Goal: Task Accomplishment & Management: Manage account settings

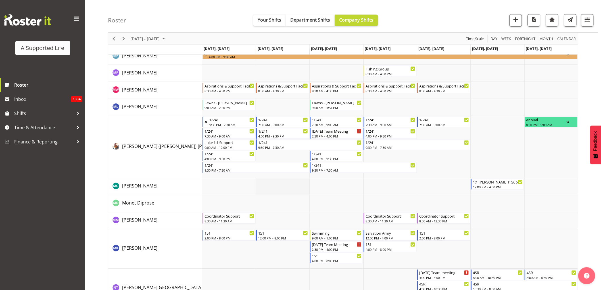
scroll to position [2176, 0]
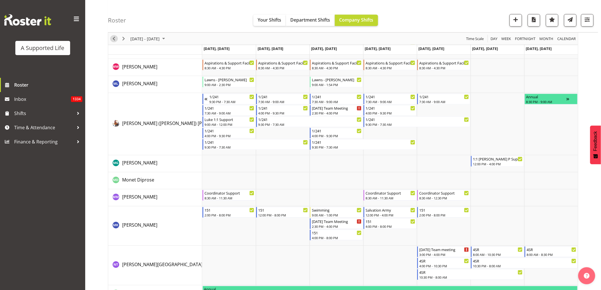
drag, startPoint x: 116, startPoint y: 38, endPoint x: 122, endPoint y: 73, distance: 34.9
click at [116, 38] on span "Previous" at bounding box center [113, 38] width 7 height 7
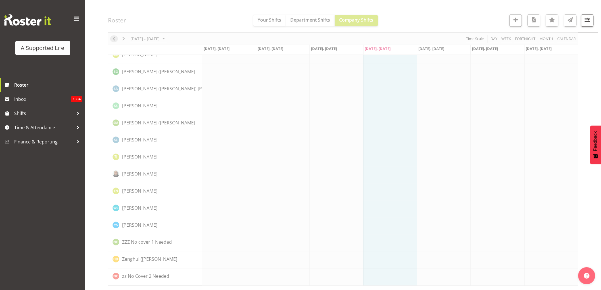
scroll to position [0, 0]
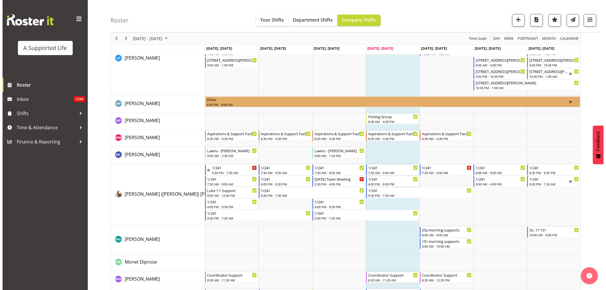
scroll to position [2239, 0]
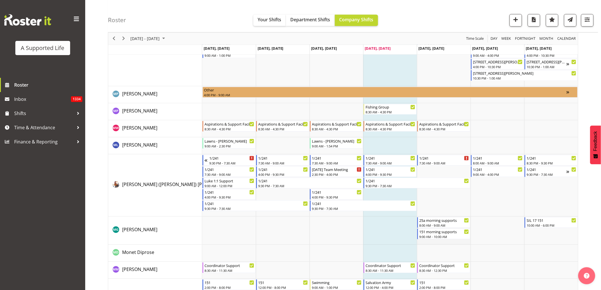
click at [458, 241] on td "Timeline Week of September 4, 2025" at bounding box center [444, 231] width 54 height 28
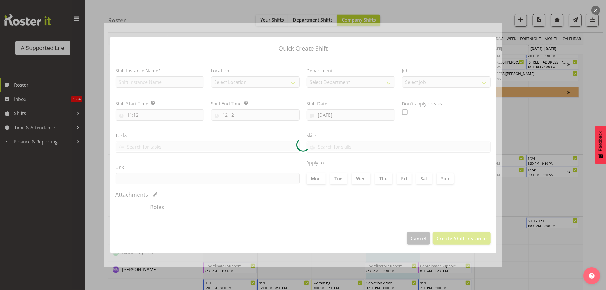
type input "[DATE]"
checkbox input "true"
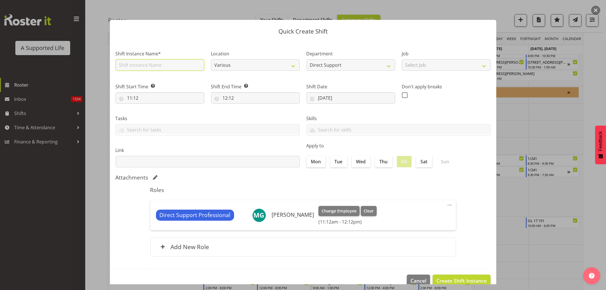
click at [136, 64] on input "text" at bounding box center [160, 64] width 89 height 11
drag, startPoint x: 173, startPoint y: 66, endPoint x: 143, endPoint y: 62, distance: 29.5
click at [143, 62] on input "Orientation with [PERSON_NAME]" at bounding box center [160, 64] width 89 height 11
click at [149, 62] on input "Orientation" at bounding box center [160, 64] width 89 height 11
type input "Orientation 151"
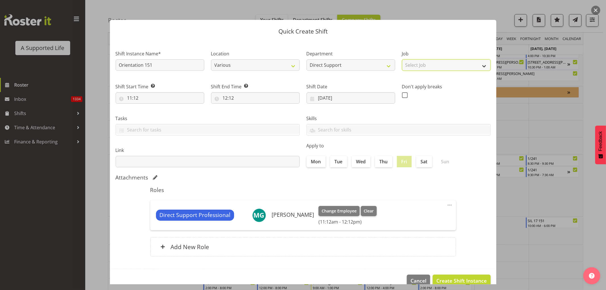
click at [422, 64] on select "Select Job Accounts and Payroll Admin Support Aspirations and Support Facilitat…" at bounding box center [446, 64] width 89 height 11
select select "4112"
click at [402, 59] on select "Select Job Accounts and Payroll Admin Support Aspirations and Support Facilitat…" at bounding box center [446, 64] width 89 height 11
click at [140, 97] on input "11:12" at bounding box center [160, 97] width 89 height 11
click at [152, 111] on select "00 01 02 03 04 05 06 07 08 09 10 11 12 13 14 15 16 17 18 19 20 21 22 23" at bounding box center [154, 112] width 13 height 11
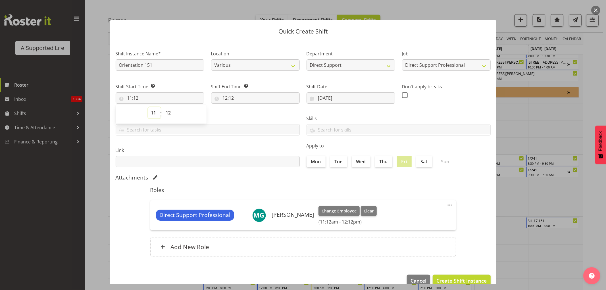
select select "15"
click at [148, 107] on select "00 01 02 03 04 05 06 07 08 09 10 11 12 13 14 15 16 17 18 19 20 21 22 23" at bounding box center [154, 112] width 13 height 11
type input "15:12"
click at [166, 112] on select "00 01 02 03 04 05 06 07 08 09 10 11 12 13 14 15 16 17 18 19 20 21 22 23 24 25 2…" at bounding box center [169, 112] width 13 height 11
select select "0"
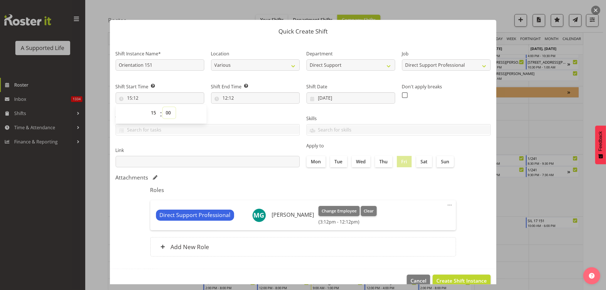
click at [163, 107] on select "00 01 02 03 04 05 06 07 08 09 10 11 12 13 14 15 16 17 18 19 20 21 22 23 24 25 2…" at bounding box center [169, 112] width 13 height 11
type input "15:00"
click at [227, 97] on input "12:12" at bounding box center [255, 97] width 89 height 11
click at [240, 112] on div "00 01 02 03 04 05 06 07 08 09 10 11 12 13 14 15 16 17 18 19 20 21 22 23 : 00 01…" at bounding box center [256, 114] width 91 height 14
click at [245, 110] on select "00 01 02 03 04 05 06 07 08 09 10 11 12 13 14 15 16 17 18 19 20 21 22 23" at bounding box center [249, 112] width 13 height 11
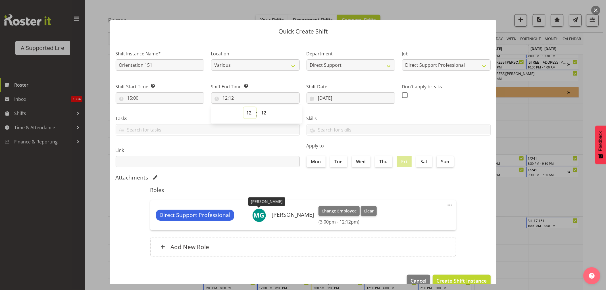
select select "18"
click at [243, 107] on select "00 01 02 03 04 05 06 07 08 09 10 11 12 13 14 15 16 17 18 19 20 21 22 23" at bounding box center [249, 112] width 13 height 11
type input "18:12"
click at [262, 113] on select "00 01 02 03 04 05 06 07 08 09 10 11 12 13 14 15 16 17 18 19 20 21 22 23 24 25 2…" at bounding box center [264, 112] width 13 height 11
select select "0"
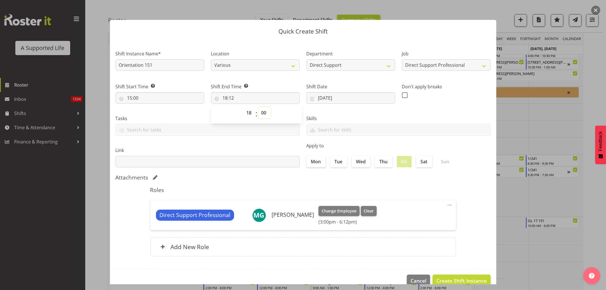
click at [258, 107] on select "00 01 02 03 04 05 06 07 08 09 10 11 12 13 14 15 16 17 18 19 20 21 22 23 24 25 2…" at bounding box center [264, 112] width 13 height 11
type input "18:00"
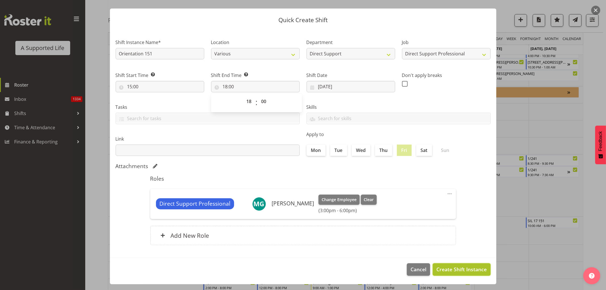
click at [445, 269] on span "Create Shift Instance" at bounding box center [461, 268] width 50 height 7
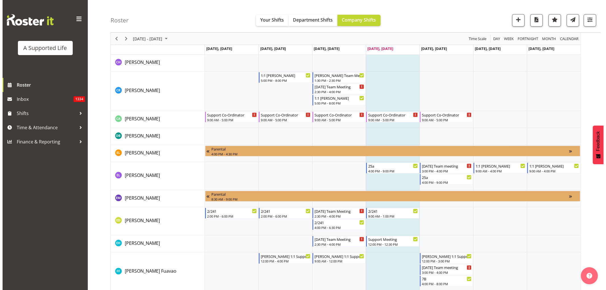
scroll to position [2239, 0]
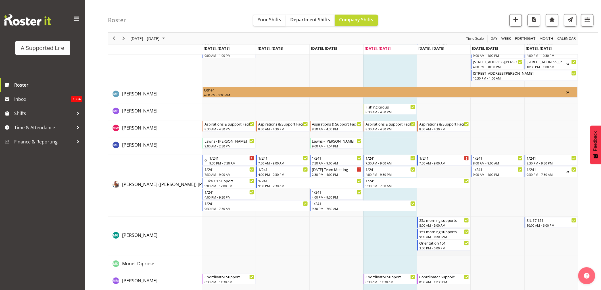
click at [449, 253] on td "Timeline Week of September 4, 2025" at bounding box center [444, 236] width 54 height 39
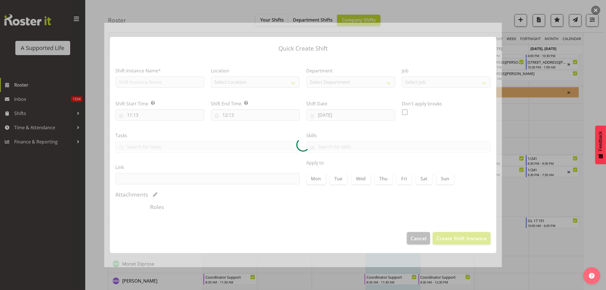
type input "[DATE]"
checkbox input "true"
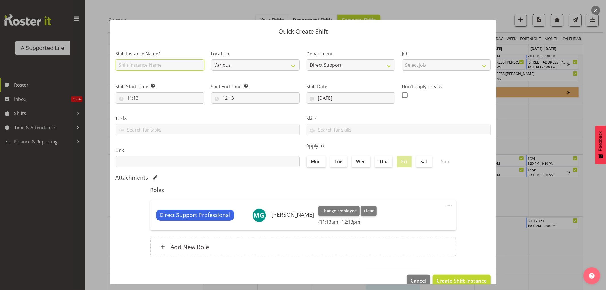
click at [157, 66] on input "text" at bounding box center [160, 64] width 89 height 11
type input "Orientation"
click at [414, 63] on select "Select Job Accounts and Payroll Admin Support Aspirations and Support Facilitat…" at bounding box center [446, 64] width 89 height 11
select select "4112"
click at [402, 59] on select "Select Job Accounts and Payroll Admin Support Aspirations and Support Facilitat…" at bounding box center [446, 64] width 89 height 11
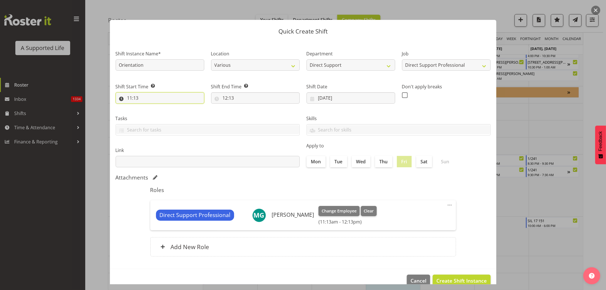
click at [164, 96] on input "11:13" at bounding box center [160, 97] width 89 height 11
click at [151, 114] on select "00 01 02 03 04 05 06 07 08 09 10 11 12 13 14 15 16 17 18 19 20 21 22 23" at bounding box center [154, 112] width 13 height 11
select select "18"
click at [148, 107] on select "00 01 02 03 04 05 06 07 08 09 10 11 12 13 14 15 16 17 18 19 20 21 22 23" at bounding box center [154, 112] width 13 height 11
type input "18:13"
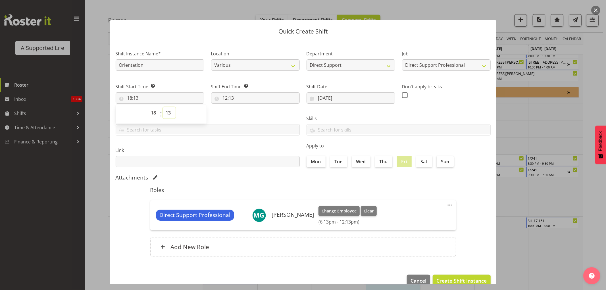
drag, startPoint x: 168, startPoint y: 112, endPoint x: 171, endPoint y: 112, distance: 3.1
click at [168, 112] on select "00 01 02 03 04 05 06 07 08 09 10 11 12 13 14 15 16 17 18 19 20 21 22 23 24 25 2…" at bounding box center [169, 112] width 13 height 11
select select "0"
click at [163, 107] on select "00 01 02 03 04 05 06 07 08 09 10 11 12 13 14 15 16 17 18 19 20 21 22 23 24 25 2…" at bounding box center [169, 112] width 13 height 11
type input "18:00"
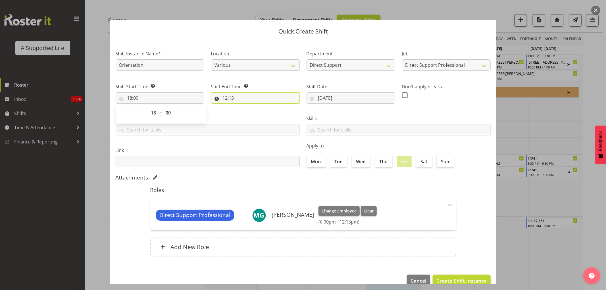
click at [231, 97] on input "12:13" at bounding box center [255, 97] width 89 height 11
drag, startPoint x: 248, startPoint y: 112, endPoint x: 249, endPoint y: 115, distance: 2.9
click at [248, 112] on select "00 01 02 03 04 05 06 07 08 09 10 11 12 13 14 15 16 17 18 19 20 21 22 23" at bounding box center [249, 112] width 13 height 11
select select "20"
click at [243, 107] on select "00 01 02 03 04 05 06 07 08 09 10 11 12 13 14 15 16 17 18 19 20 21 22 23" at bounding box center [249, 112] width 13 height 11
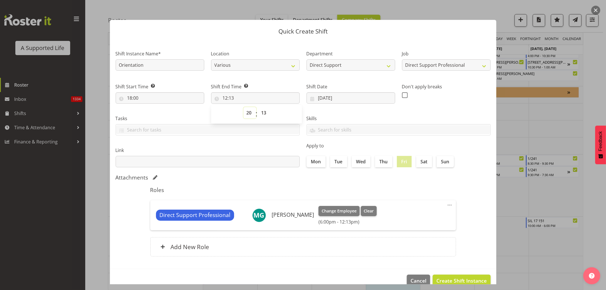
type input "20:13"
click at [262, 110] on select "00 01 02 03 04 05 06 07 08 09 10 11 12 13 14 15 16 17 18 19 20 21 22 23 24 25 2…" at bounding box center [264, 112] width 13 height 11
select select "0"
click at [258, 107] on select "00 01 02 03 04 05 06 07 08 09 10 11 12 13 14 15 16 17 18 19 20 21 22 23 24 25 2…" at bounding box center [264, 112] width 13 height 11
type input "20:00"
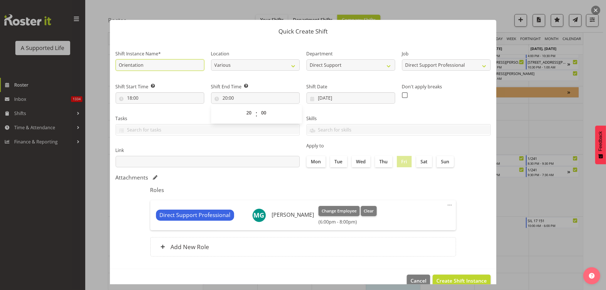
click at [160, 68] on input "Orientation" at bounding box center [160, 64] width 89 height 11
type input "Orientation 17"
click at [291, 66] on select "Various [STREET_ADDRESS] [STREET_ADDRESS] [STREET_ADDRESS] [STREET_ADDRESS][PER…" at bounding box center [255, 64] width 89 height 11
select select "923"
click at [211, 59] on select "Various [STREET_ADDRESS] [STREET_ADDRESS] [STREET_ADDRESS] [STREET_ADDRESS][PER…" at bounding box center [255, 64] width 89 height 11
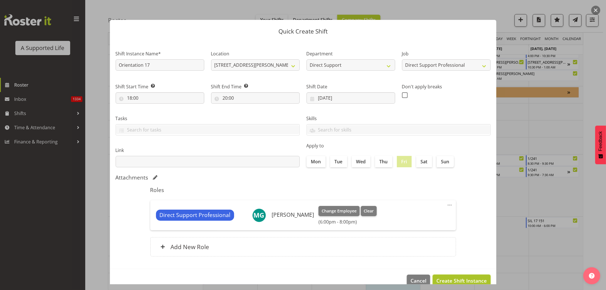
drag, startPoint x: 435, startPoint y: 282, endPoint x: 439, endPoint y: 281, distance: 3.9
click at [436, 283] on span "Create Shift Instance" at bounding box center [461, 280] width 50 height 7
click at [439, 280] on footer "Cancel Create Shift Instance" at bounding box center [303, 282] width 386 height 27
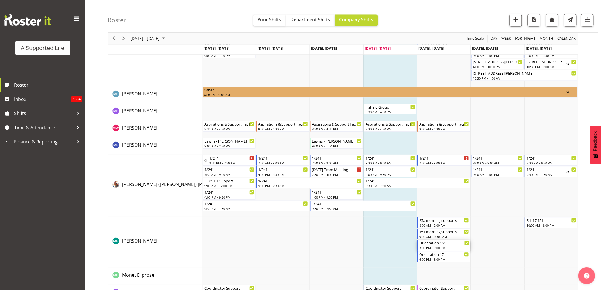
click at [443, 248] on div "3:00 PM - 6:00 PM" at bounding box center [444, 248] width 50 height 5
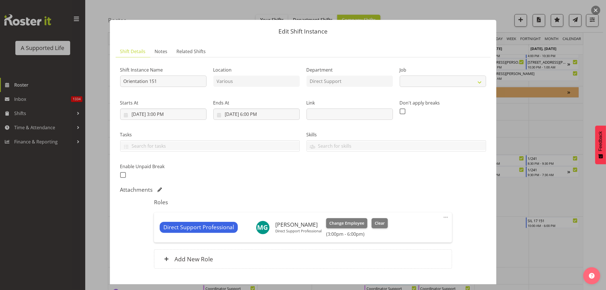
select select "4112"
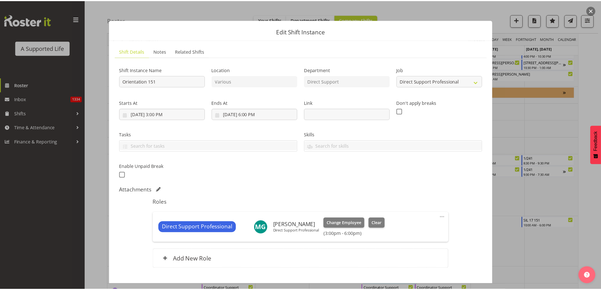
scroll to position [35, 0]
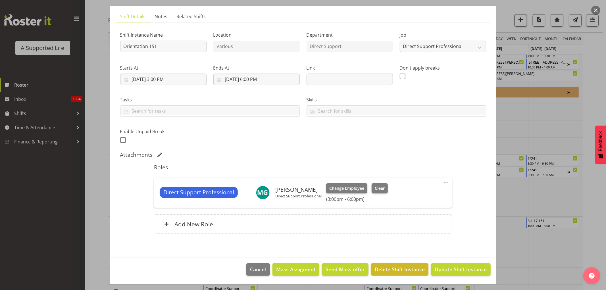
click at [384, 267] on span "Delete Shift Instance" at bounding box center [399, 268] width 50 height 7
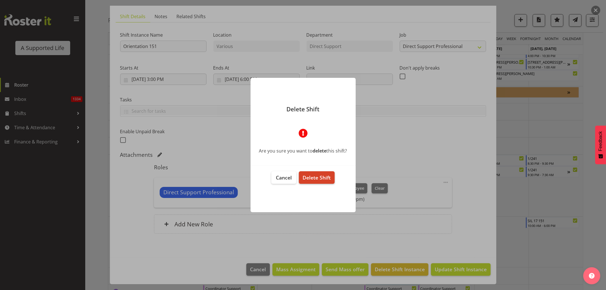
click at [309, 174] on span "Delete Shift" at bounding box center [316, 177] width 28 height 7
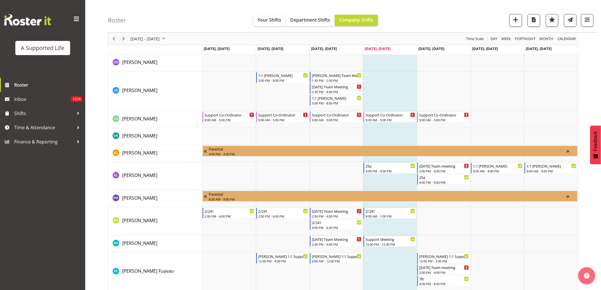
scroll to position [2239, 0]
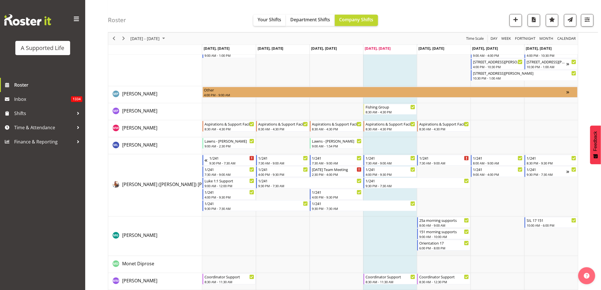
click at [444, 253] on td "Timeline Week of September 4, 2025" at bounding box center [444, 236] width 54 height 39
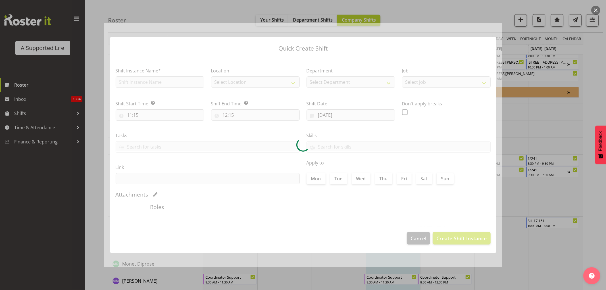
type input "[DATE]"
checkbox input "true"
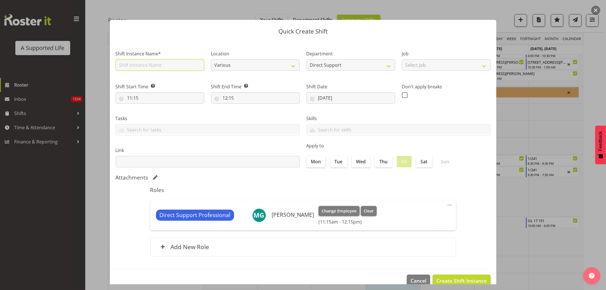
click at [142, 68] on input "text" at bounding box center [160, 64] width 89 height 11
type input "Orientation 151"
click at [271, 67] on select "Various [STREET_ADDRESS] [STREET_ADDRESS] [STREET_ADDRESS] [STREET_ADDRESS][PER…" at bounding box center [255, 64] width 89 height 11
select select "910"
click at [211, 59] on select "Various [STREET_ADDRESS] [STREET_ADDRESS] [STREET_ADDRESS] [STREET_ADDRESS][PER…" at bounding box center [255, 64] width 89 height 11
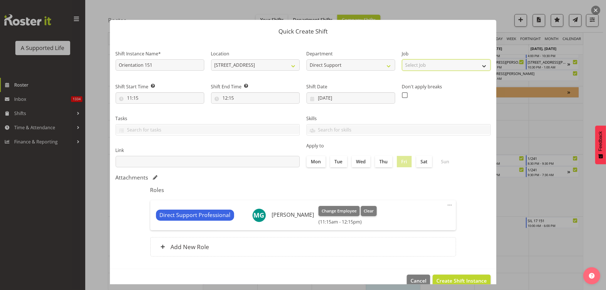
click at [441, 66] on select "Select Job Accounts and Payroll Admin Support Aspirations and Support Facilitat…" at bounding box center [446, 64] width 89 height 11
select select "4112"
click at [402, 59] on select "Select Job Accounts and Payroll Admin Support Aspirations and Support Facilitat…" at bounding box center [446, 64] width 89 height 11
click at [133, 96] on input "11:15" at bounding box center [160, 97] width 89 height 11
click at [155, 110] on select "00 01 02 03 04 05 06 07 08 09 10 11 12 13 14 15 16 17 18 19 20 21 22 23" at bounding box center [154, 112] width 13 height 11
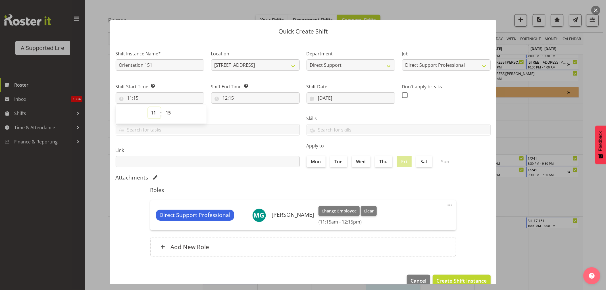
select select "15"
click at [148, 107] on select "00 01 02 03 04 05 06 07 08 09 10 11 12 13 14 15 16 17 18 19 20 21 22 23" at bounding box center [154, 112] width 13 height 11
type input "15:15"
click at [168, 112] on select "00 01 02 03 04 05 06 07 08 09 10 11 12 13 14 15 16 17 18 19 20 21 22 23 24 25 2…" at bounding box center [169, 112] width 13 height 11
select select "0"
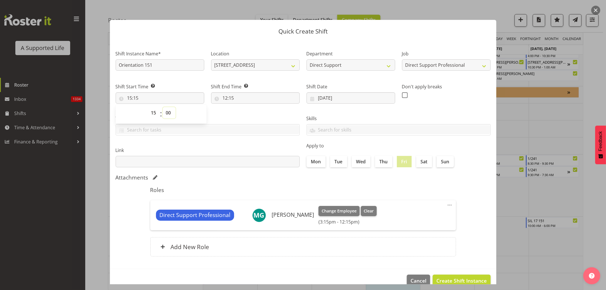
click at [163, 107] on select "00 01 02 03 04 05 06 07 08 09 10 11 12 13 14 15 16 17 18 19 20 21 22 23 24 25 2…" at bounding box center [169, 112] width 13 height 11
type input "15:00"
click at [231, 97] on input "12:15" at bounding box center [255, 97] width 89 height 11
click at [245, 114] on select "00 01 02 03 04 05 06 07 08 09 10 11 12 13 14 15 16 17 18 19 20 21 22 23" at bounding box center [249, 112] width 13 height 11
select select "18"
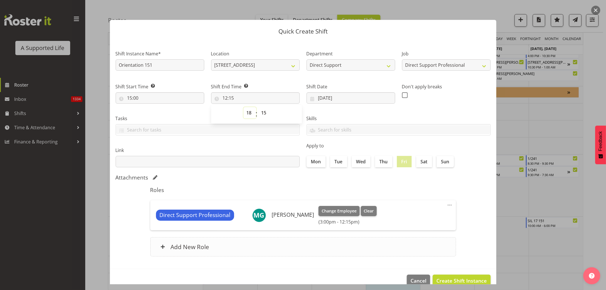
click at [243, 107] on select "00 01 02 03 04 05 06 07 08 09 10 11 12 13 14 15 16 17 18 19 20 21 22 23" at bounding box center [249, 112] width 13 height 11
type input "18:15"
click at [263, 111] on select "00 01 02 03 04 05 06 07 08 09 10 11 12 13 14 15 16 17 18 19 20 21 22 23 24 25 2…" at bounding box center [264, 112] width 13 height 11
select select "0"
click at [258, 107] on select "00 01 02 03 04 05 06 07 08 09 10 11 12 13 14 15 16 17 18 19 20 21 22 23 24 25 2…" at bounding box center [264, 112] width 13 height 11
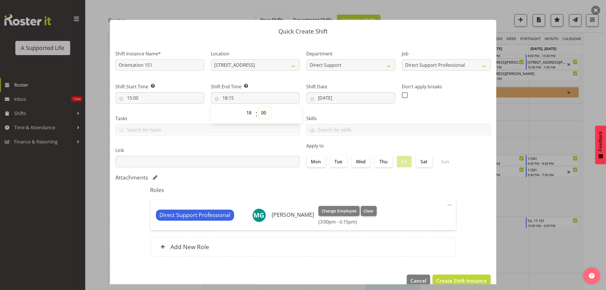
type input "18:00"
click at [447, 278] on span "Create Shift Instance" at bounding box center [461, 280] width 50 height 7
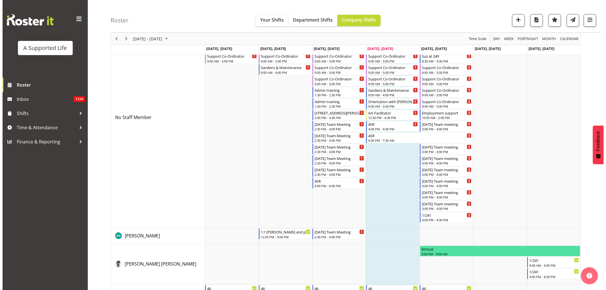
scroll to position [0, 0]
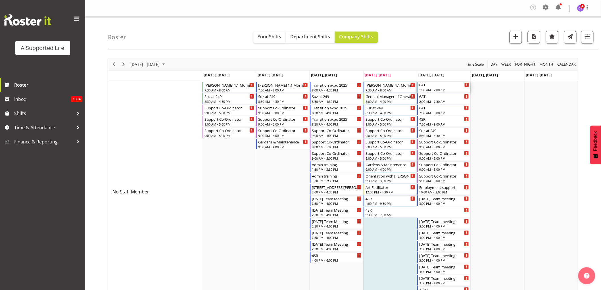
click at [443, 88] on div "1:00 AM - 2:00 AM" at bounding box center [444, 89] width 50 height 5
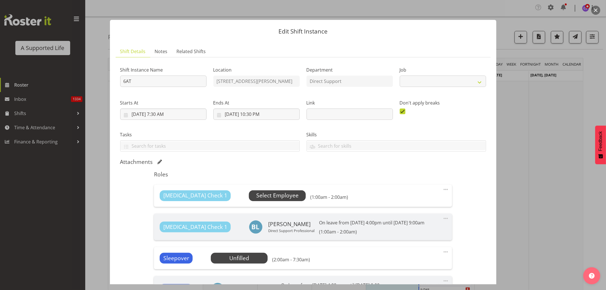
select select "4112"
click at [261, 196] on span "Select Employee" at bounding box center [277, 195] width 42 height 8
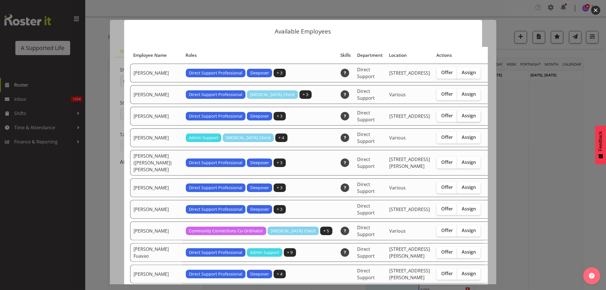
click at [461, 117] on span "Assign" at bounding box center [468, 116] width 14 height 6
click at [457, 117] on input "Assign" at bounding box center [459, 116] width 4 height 4
checkbox input "true"
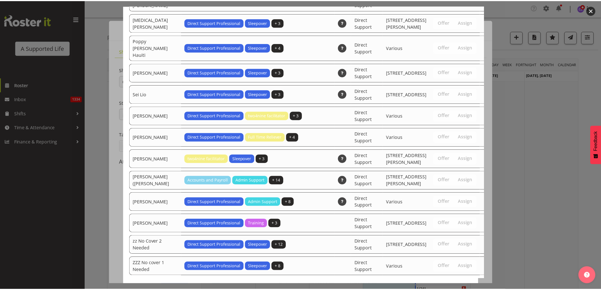
scroll to position [533, 0]
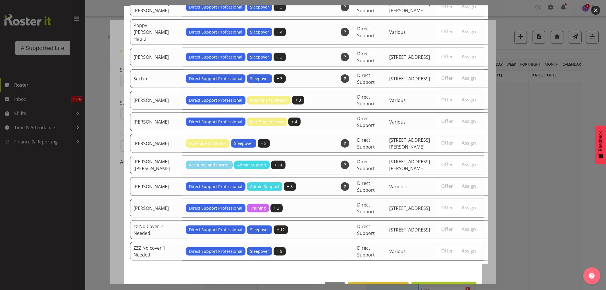
click at [456, 285] on span "Assign [PERSON_NAME]" at bounding box center [443, 288] width 57 height 7
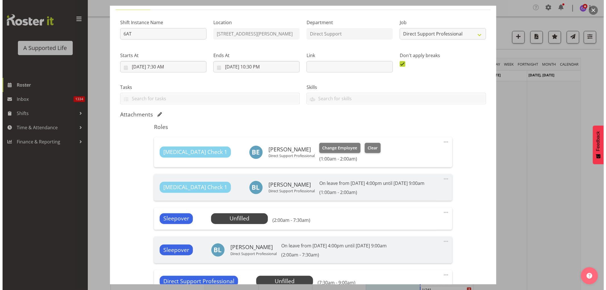
scroll to position [95, 0]
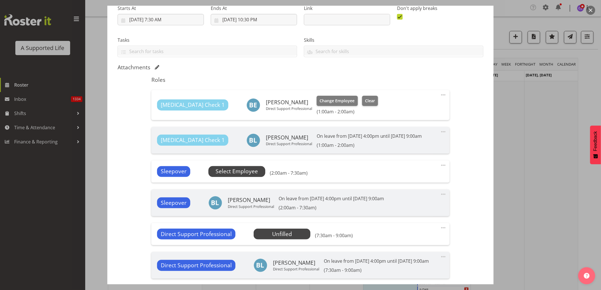
click at [252, 168] on span "Select Employee" at bounding box center [236, 171] width 42 height 8
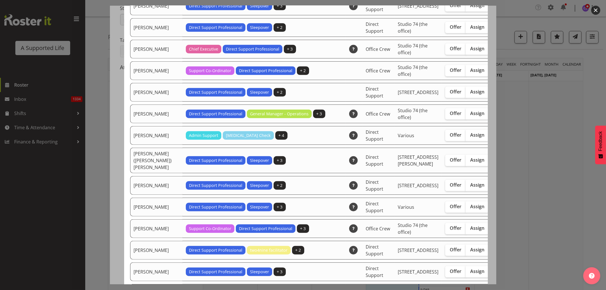
scroll to position [315, 0]
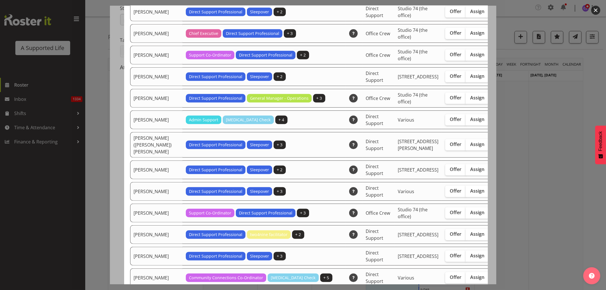
checkbox input "true"
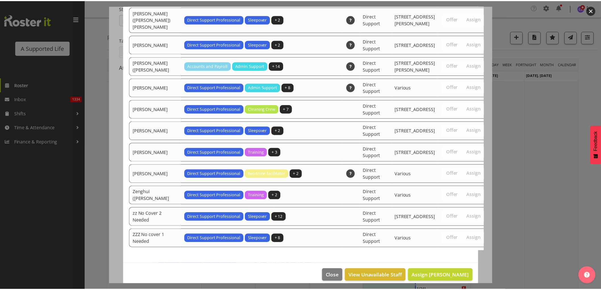
scroll to position [1752, 0]
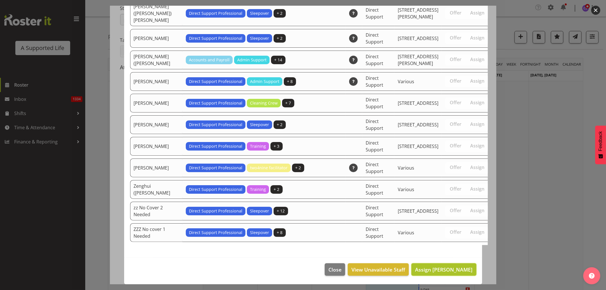
click at [456, 266] on span "Assign [PERSON_NAME]" at bounding box center [443, 269] width 57 height 7
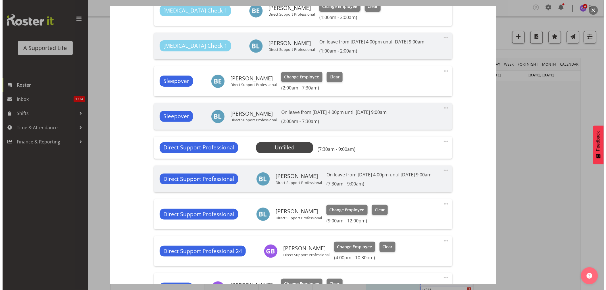
scroll to position [189, 0]
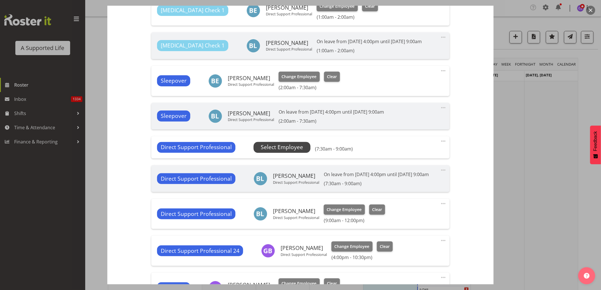
click at [273, 144] on span "Select Employee" at bounding box center [282, 147] width 42 height 8
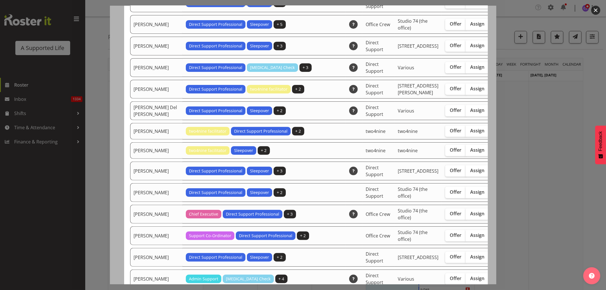
scroll to position [158, 0]
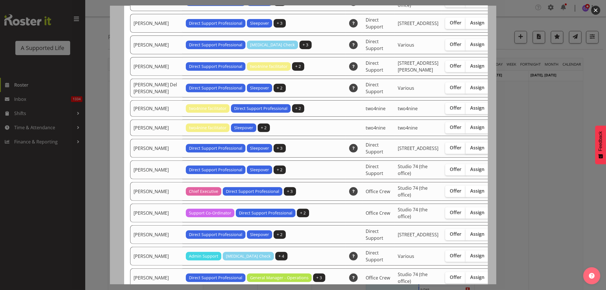
click at [470, 150] on span "Assign" at bounding box center [477, 148] width 14 height 6
click at [465, 150] on input "Assign" at bounding box center [467, 148] width 4 height 4
checkbox input "true"
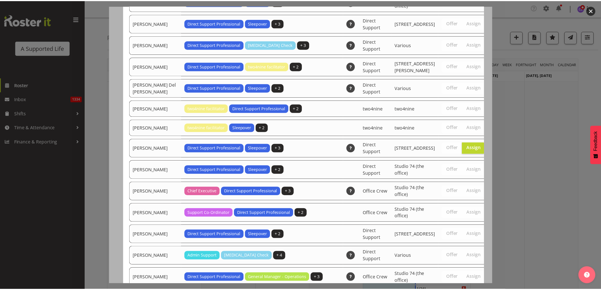
scroll to position [1773, 0]
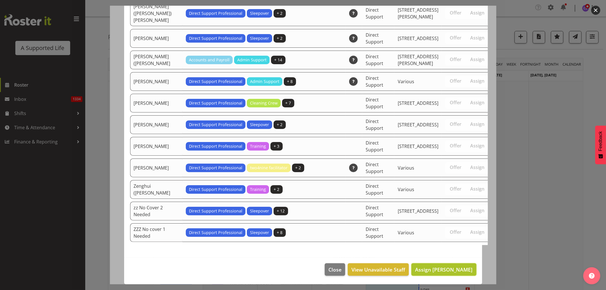
click at [448, 270] on span "Assign [PERSON_NAME]" at bounding box center [443, 269] width 57 height 7
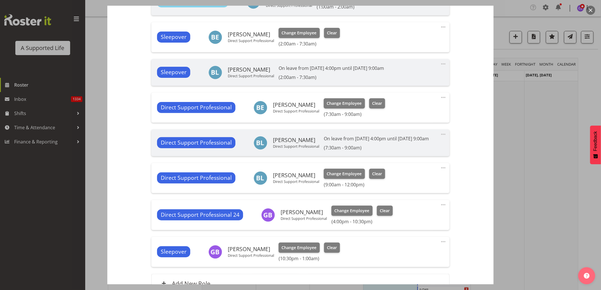
scroll to position [299, 0]
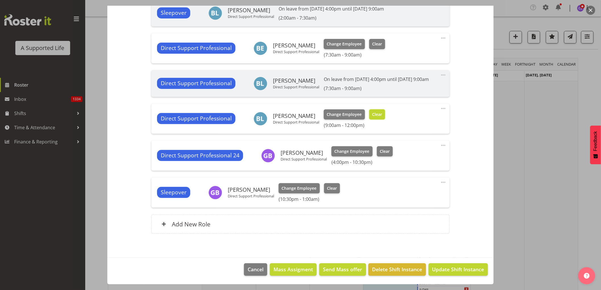
click at [376, 116] on span "Clear" at bounding box center [377, 114] width 10 height 6
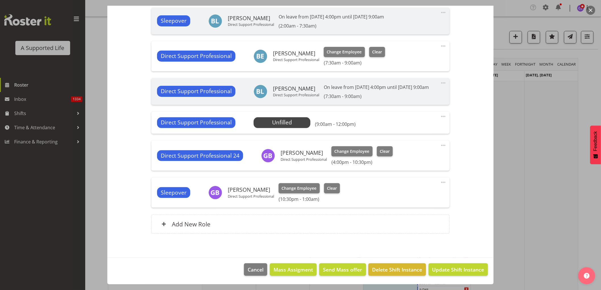
scroll to position [291, 0]
click at [459, 271] on span "Update Shift Instance" at bounding box center [458, 269] width 52 height 7
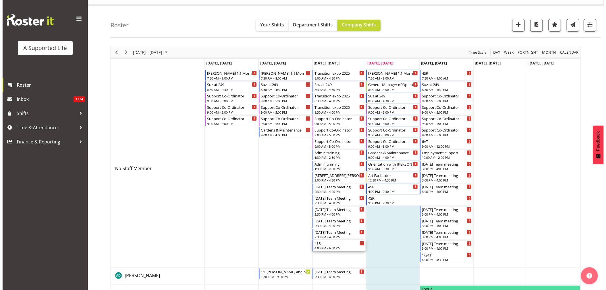
scroll to position [32, 0]
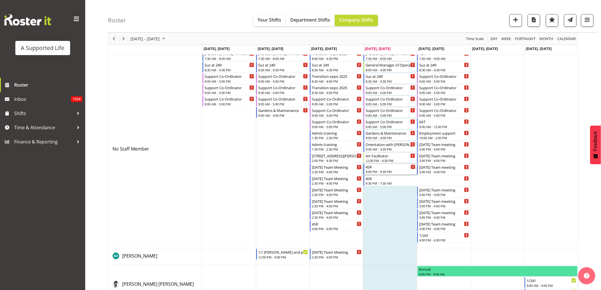
click at [387, 169] on div "4SR" at bounding box center [390, 167] width 50 height 6
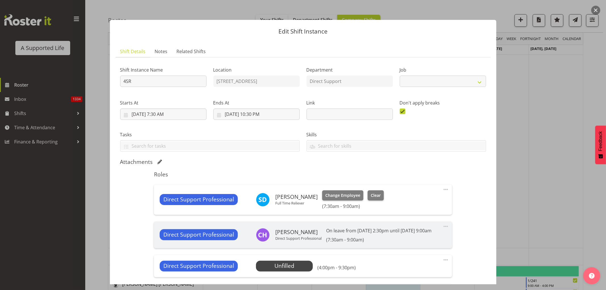
select select "4112"
click at [285, 270] on span "Select Employee" at bounding box center [284, 266] width 42 height 8
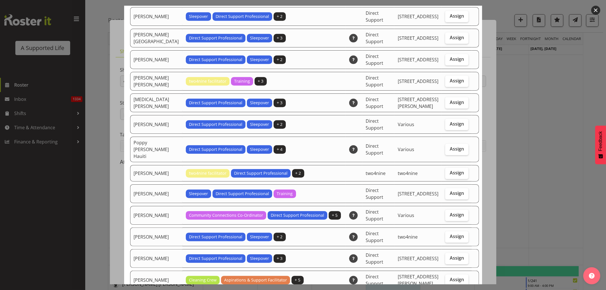
scroll to position [1262, 0]
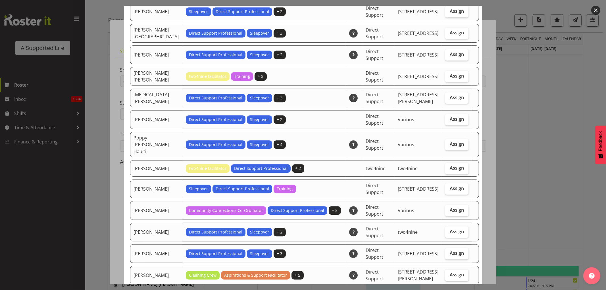
click at [449, 272] on span "Assign" at bounding box center [456, 275] width 14 height 6
click at [445, 273] on input "Assign" at bounding box center [447, 275] width 4 height 4
checkbox input "true"
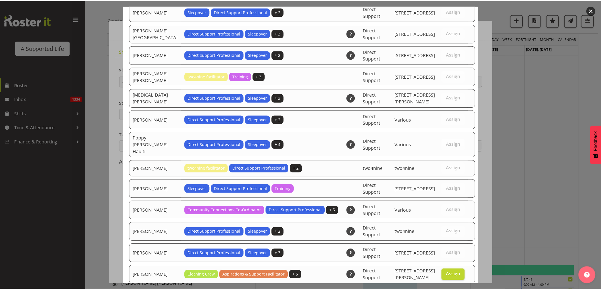
scroll to position [1670, 0]
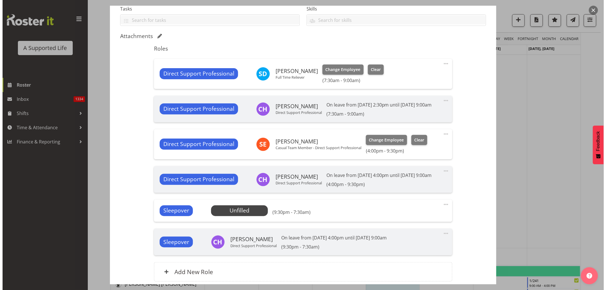
scroll to position [126, 0]
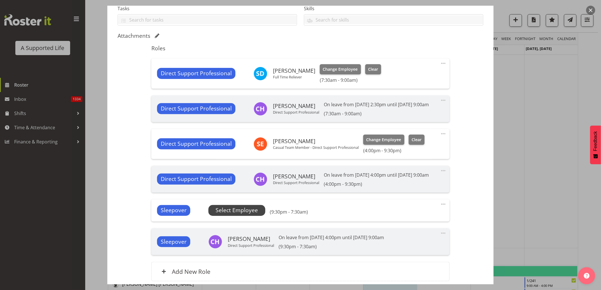
click at [236, 214] on span "Select Employee" at bounding box center [236, 210] width 42 height 8
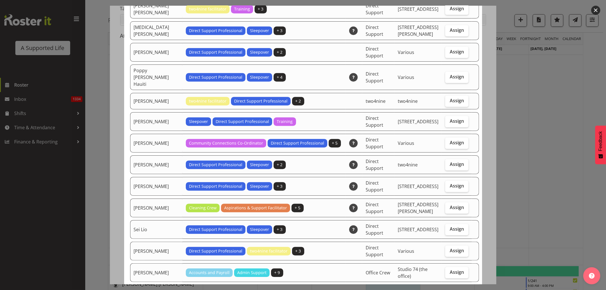
scroll to position [1356, 0]
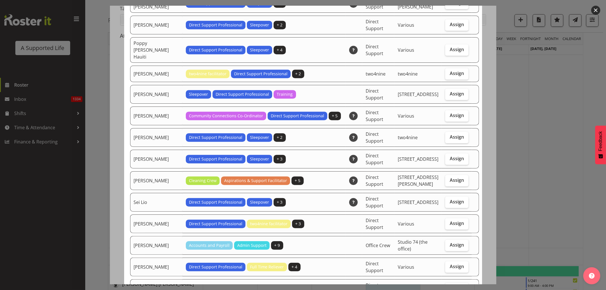
click at [452, 285] on span "Assign" at bounding box center [456, 288] width 14 height 6
click at [449, 286] on input "Assign" at bounding box center [447, 288] width 4 height 4
checkbox input "true"
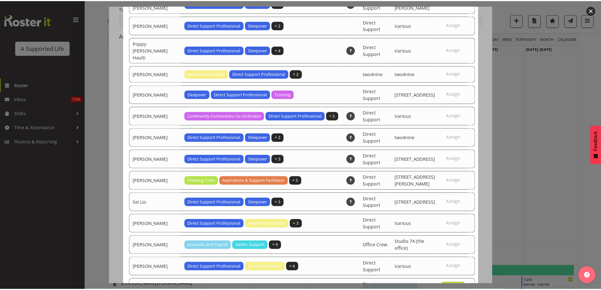
scroll to position [1670, 0]
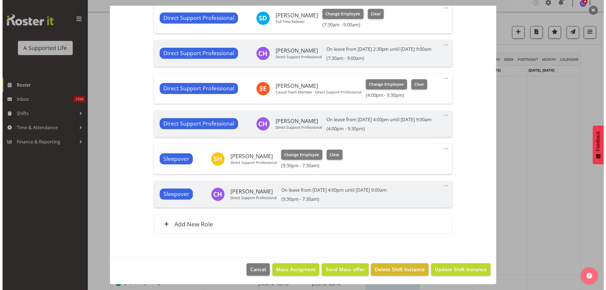
scroll to position [0, 0]
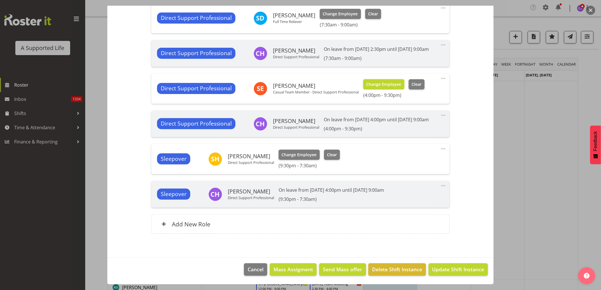
click at [383, 81] on span "Change Employee" at bounding box center [383, 84] width 35 height 6
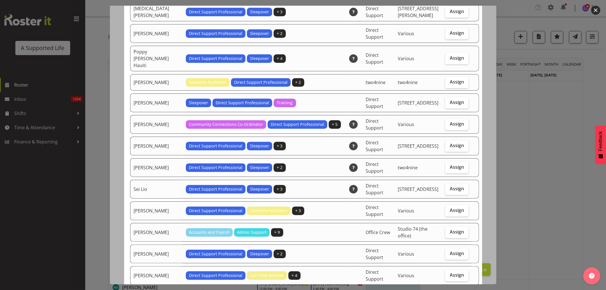
scroll to position [1356, 0]
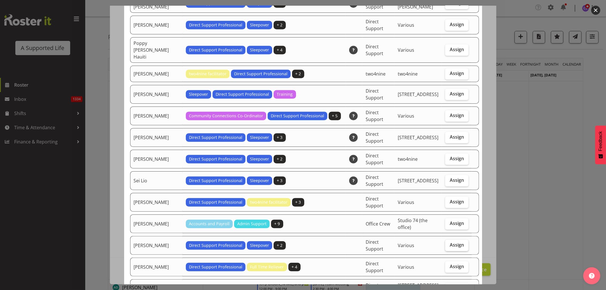
click at [451, 242] on span "Assign" at bounding box center [456, 245] width 14 height 6
click at [449, 243] on input "Assign" at bounding box center [447, 245] width 4 height 4
checkbox input "true"
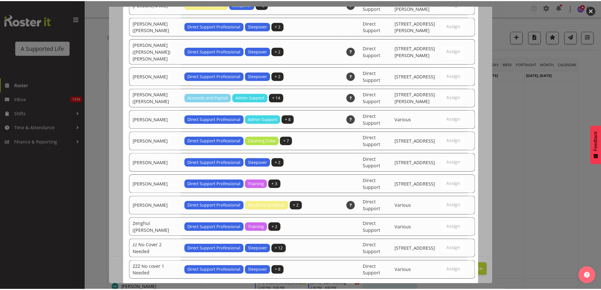
scroll to position [1649, 0]
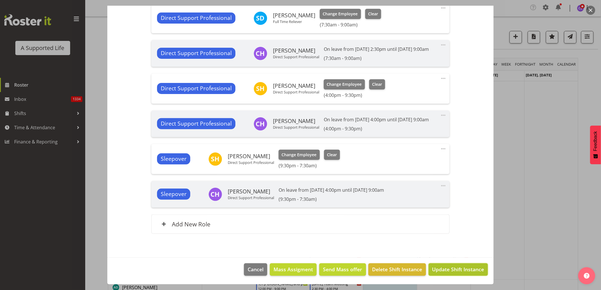
click at [460, 269] on span "Update Shift Instance" at bounding box center [458, 268] width 52 height 7
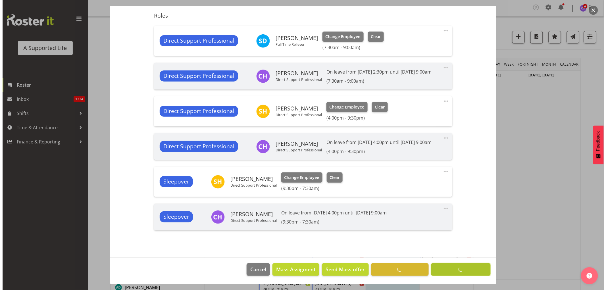
scroll to position [172, 0]
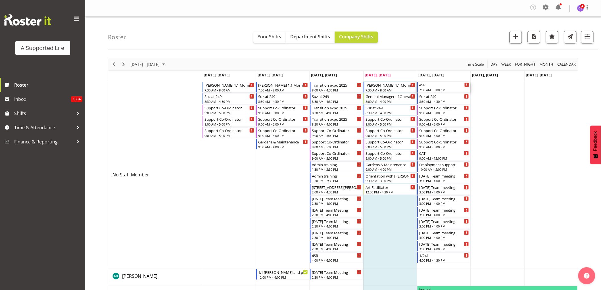
click at [437, 84] on div "4SR" at bounding box center [444, 85] width 50 height 6
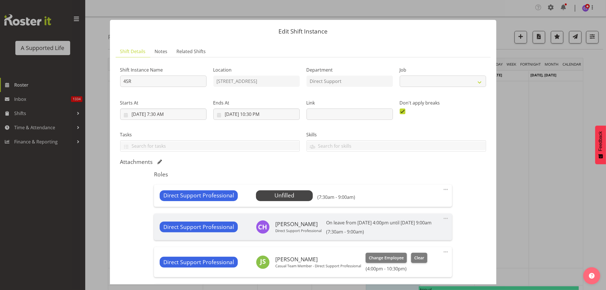
select select "4112"
click at [278, 196] on span "Select Employee" at bounding box center [284, 195] width 42 height 8
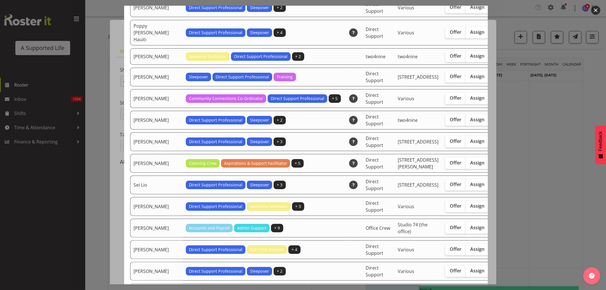
scroll to position [1482, 0]
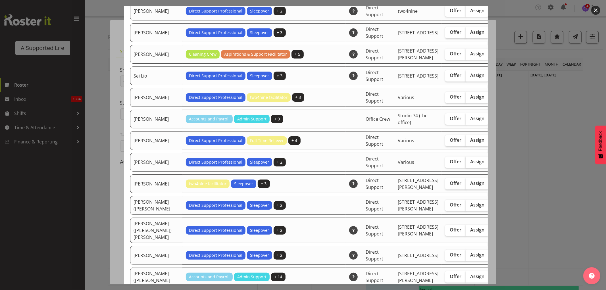
click at [470, 164] on span "Assign" at bounding box center [477, 162] width 14 height 6
click at [465, 164] on input "Assign" at bounding box center [467, 162] width 4 height 4
checkbox input "true"
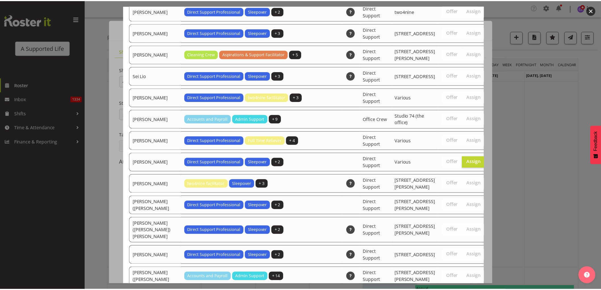
scroll to position [1795, 0]
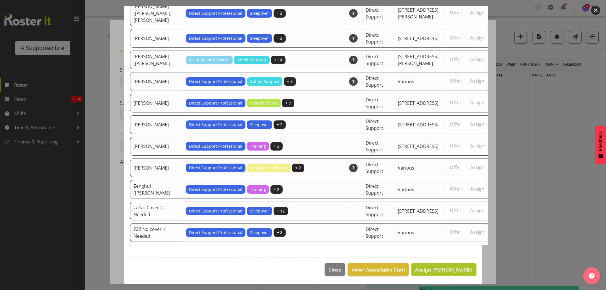
click at [448, 268] on span "Assign [PERSON_NAME]" at bounding box center [443, 269] width 57 height 7
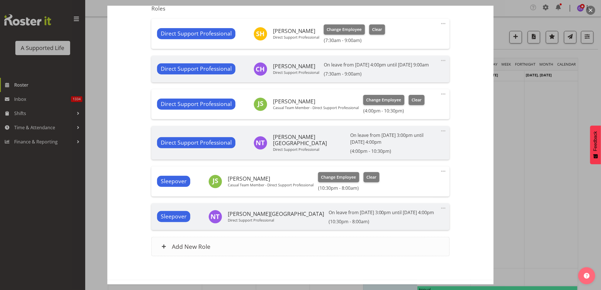
scroll to position [189, 0]
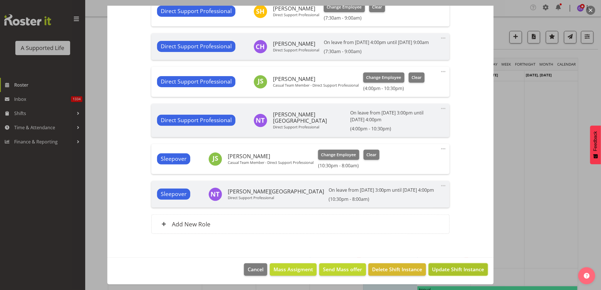
click at [449, 270] on button "Update Shift Instance" at bounding box center [457, 269] width 59 height 12
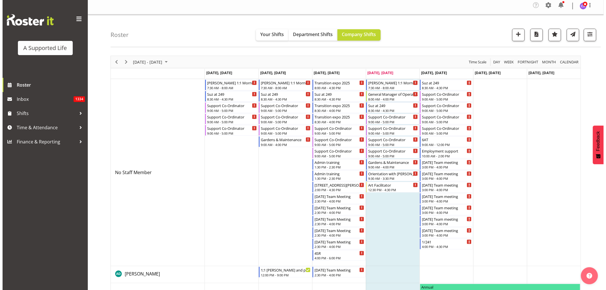
scroll to position [0, 0]
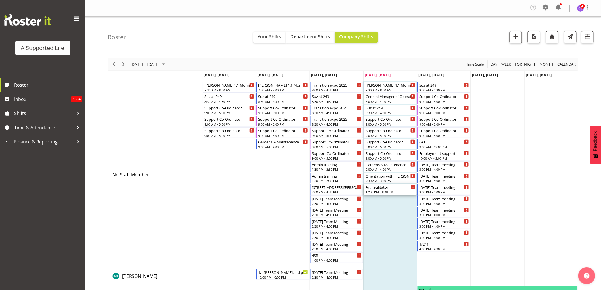
click at [379, 191] on div "12:30 PM - 4:30 PM" at bounding box center [390, 191] width 50 height 5
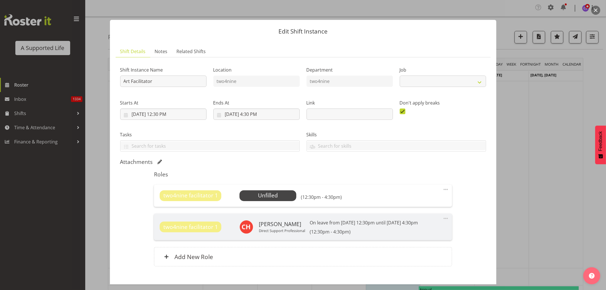
select select "4117"
click at [442, 189] on span at bounding box center [445, 189] width 7 height 7
click at [418, 200] on link "Edit" at bounding box center [421, 203] width 55 height 10
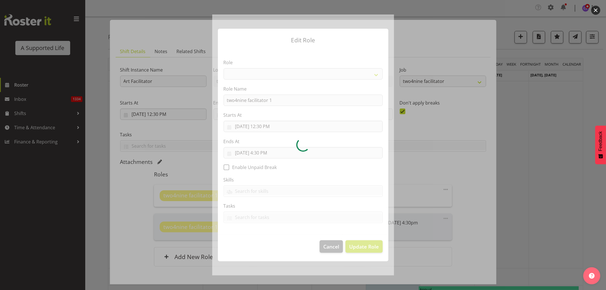
select select "1041"
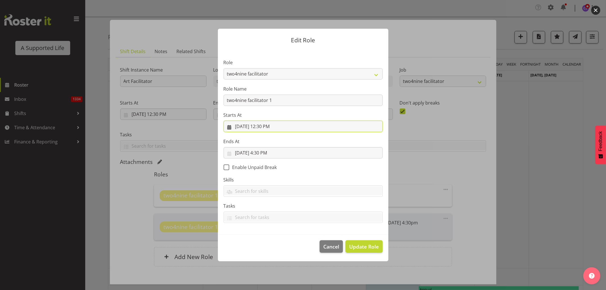
click at [280, 122] on input "[DATE] 12:30 PM" at bounding box center [302, 126] width 159 height 11
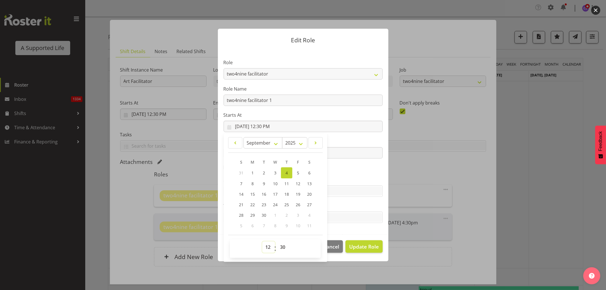
drag, startPoint x: 266, startPoint y: 244, endPoint x: 269, endPoint y: 242, distance: 3.6
click at [266, 244] on select "00 01 02 03 04 05 06 07 08 09 10 11 12 13 14 15 16 17 18 19 20 21 22 23" at bounding box center [268, 246] width 13 height 11
select select "13"
click at [262, 241] on select "00 01 02 03 04 05 06 07 08 09 10 11 12 13 14 15 16 17 18 19 20 21 22 23" at bounding box center [268, 246] width 13 height 11
type input "[DATE] 1:30 PM"
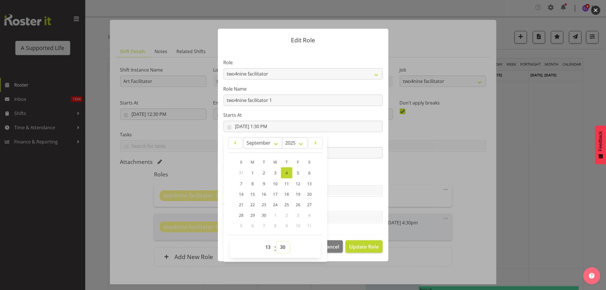
drag, startPoint x: 283, startPoint y: 248, endPoint x: 285, endPoint y: 242, distance: 5.9
click at [283, 248] on select "00 01 02 03 04 05 06 07 08 09 10 11 12 13 14 15 16 17 18 19 20 21 22 23 24 25 2…" at bounding box center [283, 246] width 13 height 11
select select "0"
click at [277, 241] on select "00 01 02 03 04 05 06 07 08 09 10 11 12 13 14 15 16 17 18 19 20 21 22 23 24 25 2…" at bounding box center [283, 246] width 13 height 11
type input "[DATE] 1:00 PM"
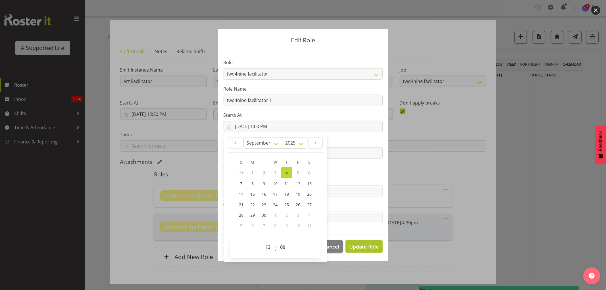
click at [363, 244] on span "Update Role" at bounding box center [364, 246] width 30 height 7
select select
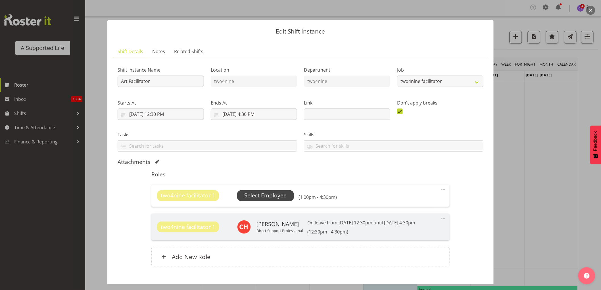
click at [258, 198] on span "Select Employee" at bounding box center [265, 195] width 42 height 8
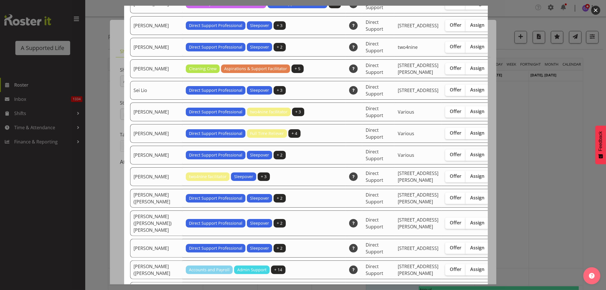
scroll to position [1356, 0]
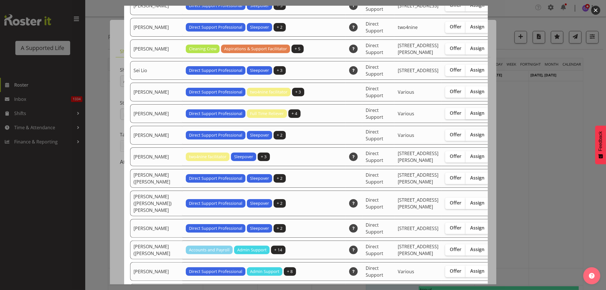
click at [470, 116] on span "Assign" at bounding box center [477, 113] width 14 height 6
click at [465, 115] on input "Assign" at bounding box center [467, 113] width 4 height 4
checkbox input "true"
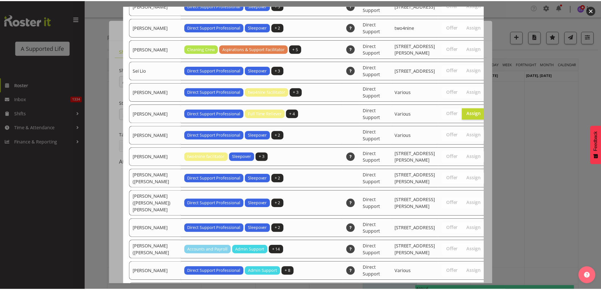
scroll to position [1655, 0]
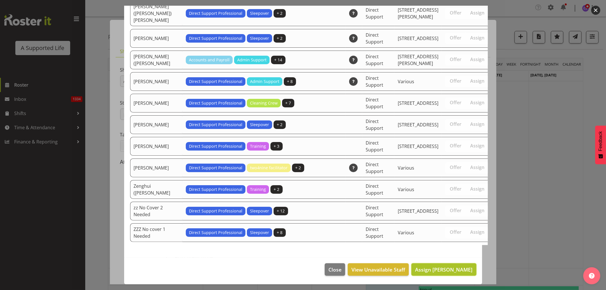
click at [441, 271] on span "Assign [PERSON_NAME]" at bounding box center [443, 269] width 57 height 7
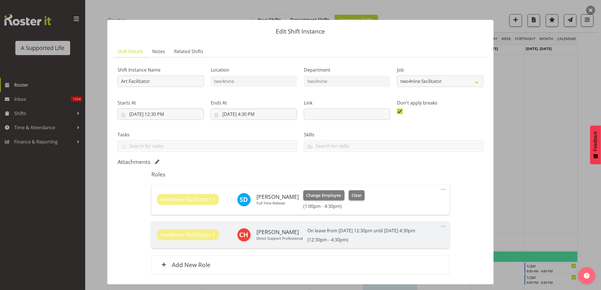
scroll to position [95, 0]
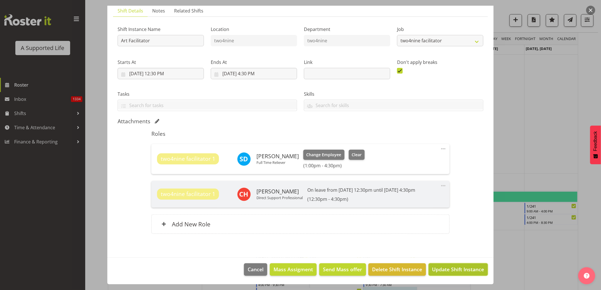
click at [441, 266] on span "Update Shift Instance" at bounding box center [458, 268] width 52 height 7
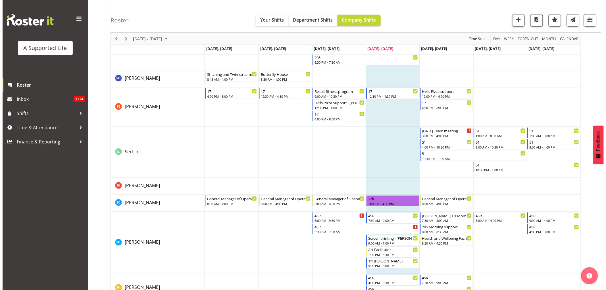
scroll to position [2996, 0]
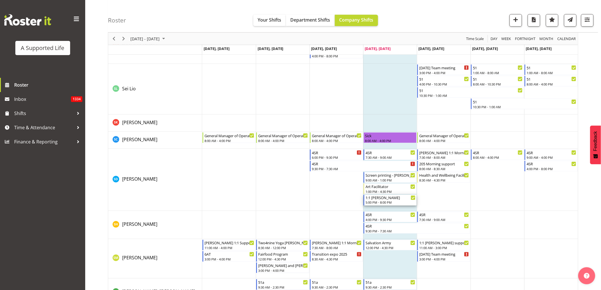
click at [399, 198] on div "1:1 [PERSON_NAME]" at bounding box center [390, 198] width 50 height 6
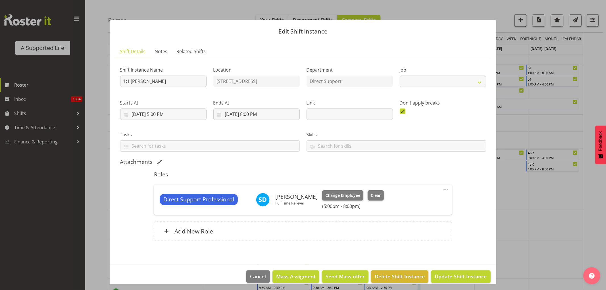
select select "4112"
click at [376, 191] on button "Clear" at bounding box center [375, 195] width 16 height 10
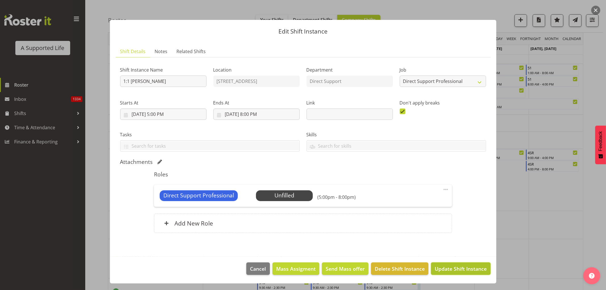
click at [469, 269] on span "Update Shift Instance" at bounding box center [460, 268] width 52 height 7
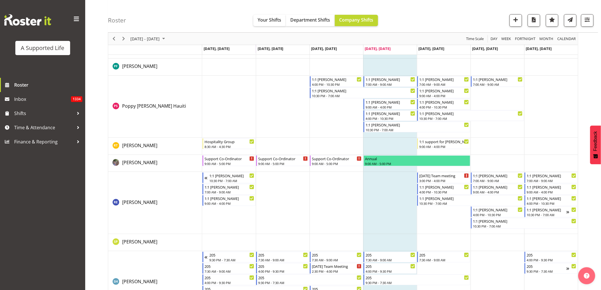
scroll to position [2786, 0]
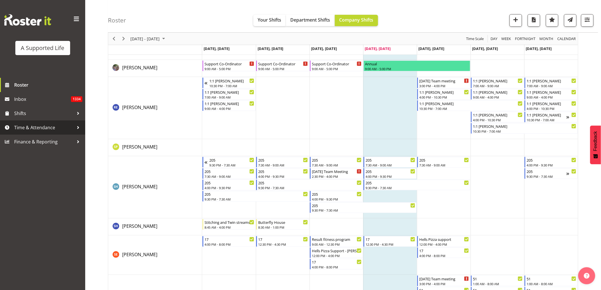
click at [31, 128] on span "Time & Attendance" at bounding box center [44, 127] width 60 height 9
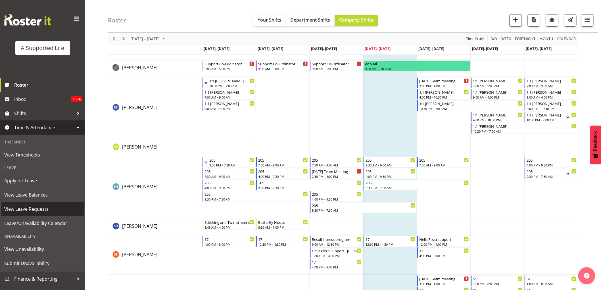
click at [32, 208] on span "View Leave Requests" at bounding box center [42, 209] width 77 height 9
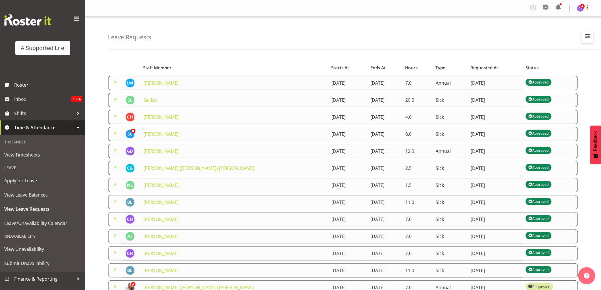
click at [587, 38] on span "button" at bounding box center [587, 35] width 7 height 7
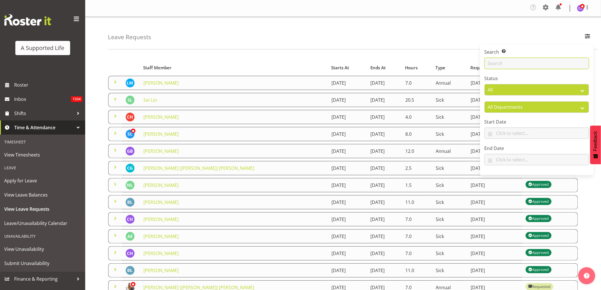
click at [533, 65] on input "text" at bounding box center [536, 63] width 104 height 11
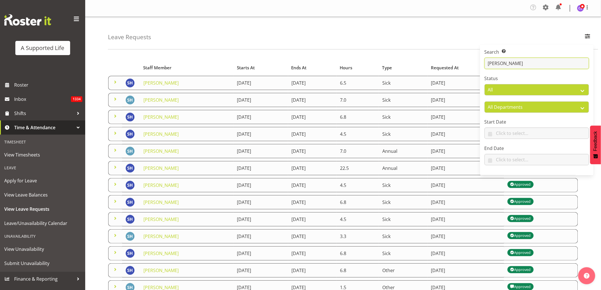
type input "[PERSON_NAME]"
click at [279, 26] on div "Leave Requests Search Search for a particular employee Sarah Haliday Status All…" at bounding box center [353, 33] width 490 height 33
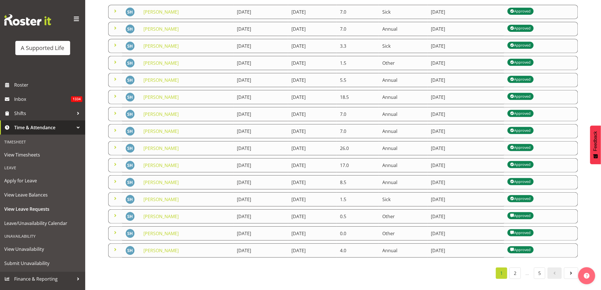
scroll to position [77, 0]
click at [515, 270] on link "2" at bounding box center [514, 272] width 11 height 11
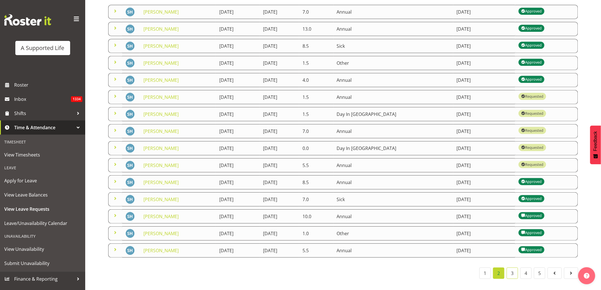
click at [513, 269] on link "3" at bounding box center [511, 272] width 11 height 11
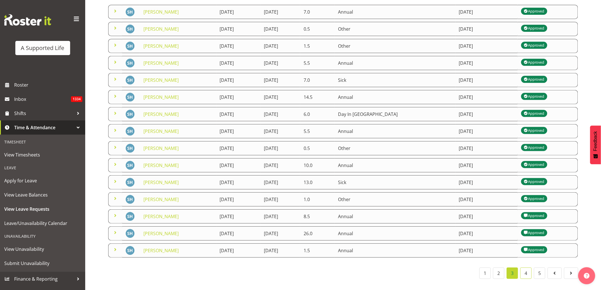
click at [529, 269] on link "4" at bounding box center [525, 272] width 11 height 11
click at [539, 269] on link "5" at bounding box center [539, 272] width 11 height 11
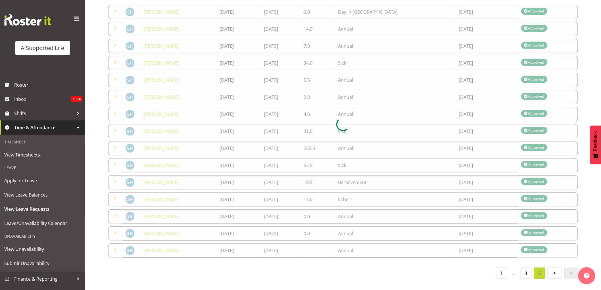
scroll to position [0, 0]
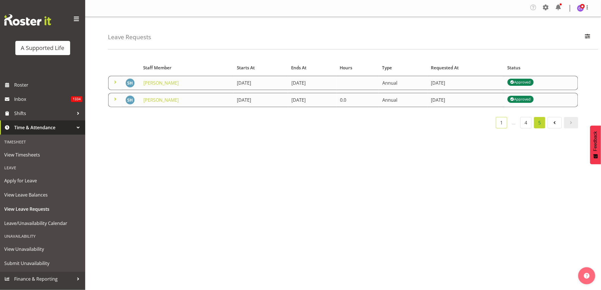
click at [504, 123] on link "1" at bounding box center [501, 122] width 11 height 11
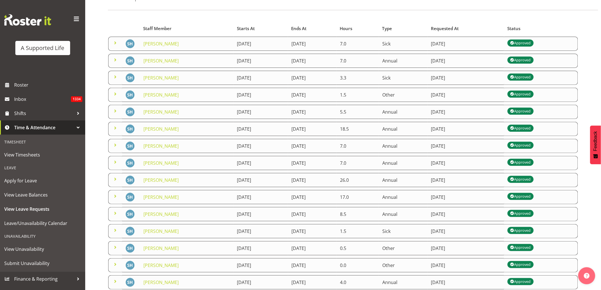
scroll to position [77, 0]
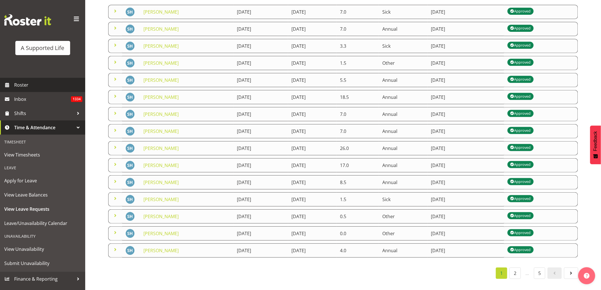
click at [27, 86] on span "Roster" at bounding box center [48, 85] width 68 height 9
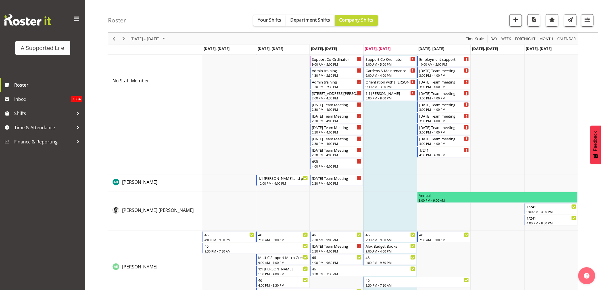
scroll to position [158, 0]
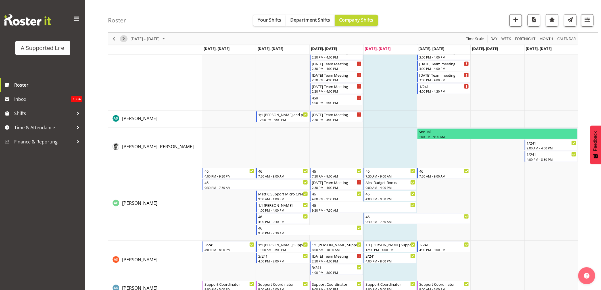
click at [122, 39] on span "Next" at bounding box center [123, 38] width 7 height 7
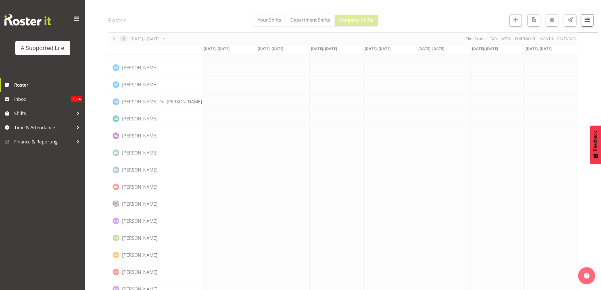
scroll to position [0, 0]
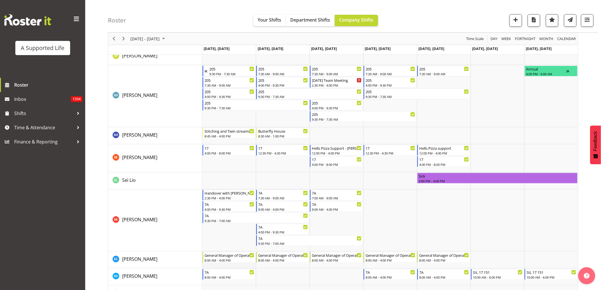
scroll to position [2650, 0]
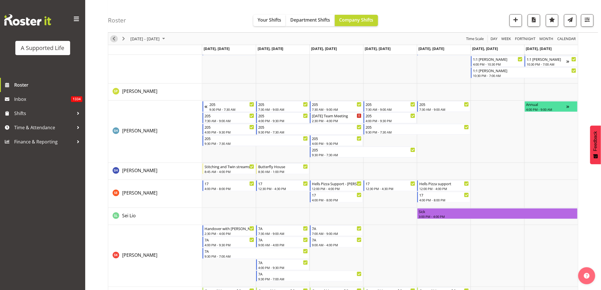
drag, startPoint x: 116, startPoint y: 39, endPoint x: 236, endPoint y: 84, distance: 129.2
click at [116, 39] on span "Previous" at bounding box center [113, 38] width 7 height 7
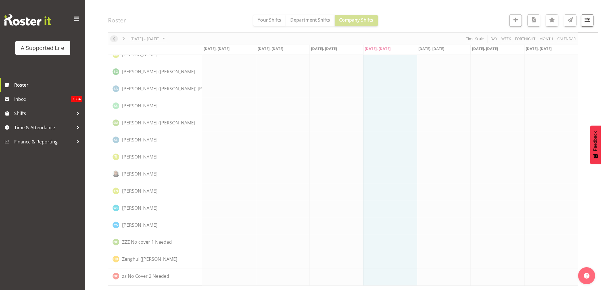
scroll to position [0, 0]
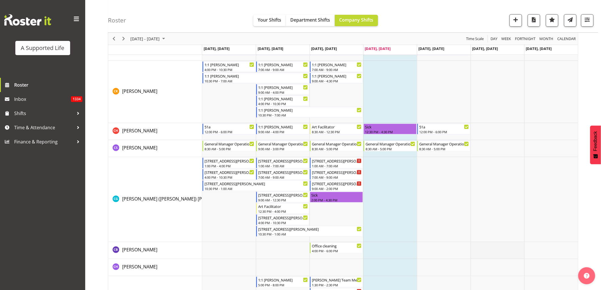
scroll to position [725, 0]
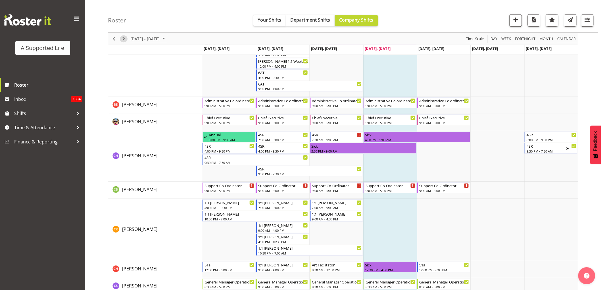
click at [126, 39] on span "Next" at bounding box center [123, 38] width 7 height 7
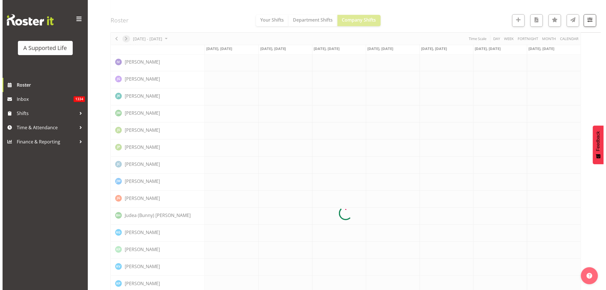
scroll to position [0, 0]
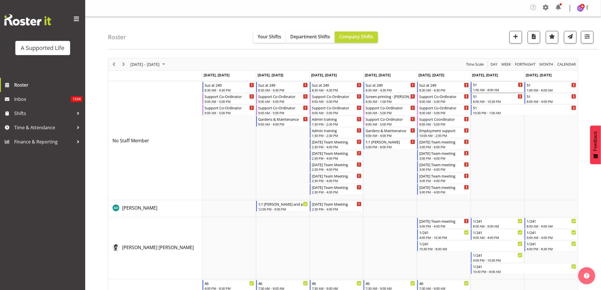
click at [502, 87] on div "51 1:00 AM - 8:00 AM" at bounding box center [498, 87] width 50 height 11
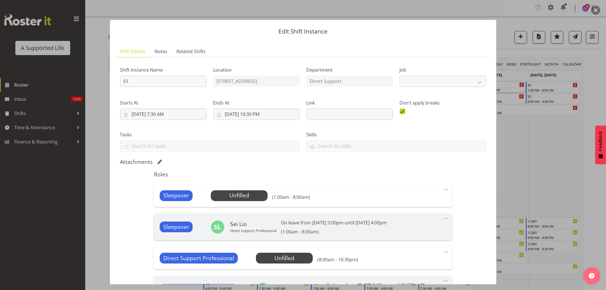
select select "4112"
click at [251, 194] on span "Select Employee" at bounding box center [239, 195] width 42 height 8
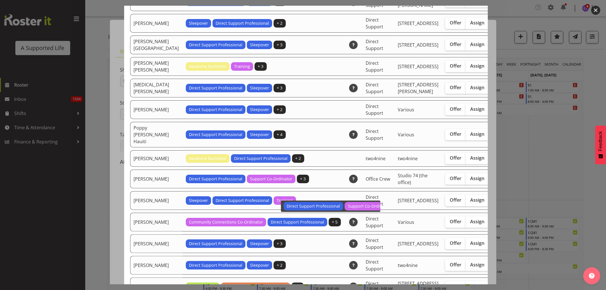
scroll to position [1325, 0]
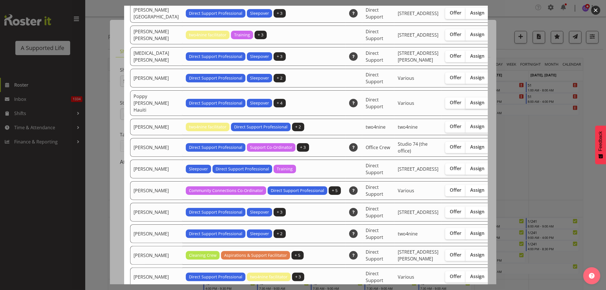
click at [470, 105] on span "Assign" at bounding box center [477, 103] width 14 height 6
click at [465, 104] on input "Assign" at bounding box center [467, 103] width 4 height 4
checkbox input "true"
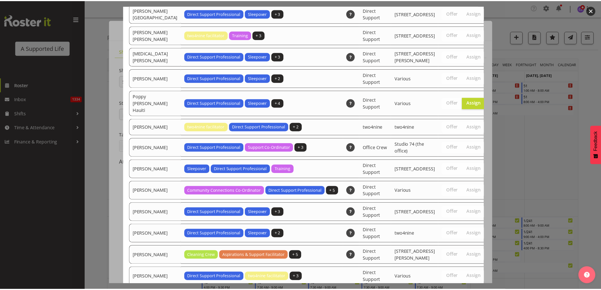
scroll to position [1788, 0]
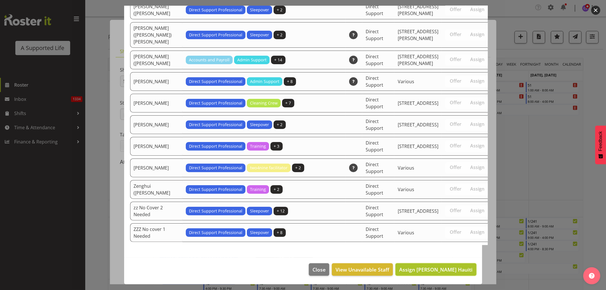
click at [458, 268] on span "Assign Poppy Spackman Hauiti" at bounding box center [435, 269] width 73 height 7
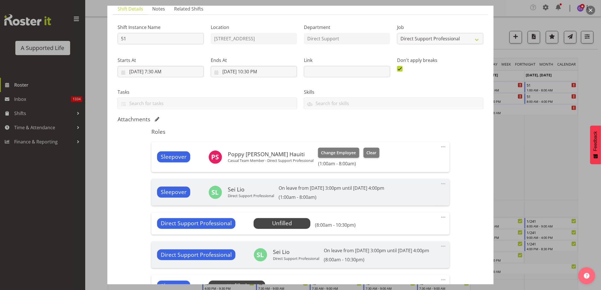
scroll to position [95, 0]
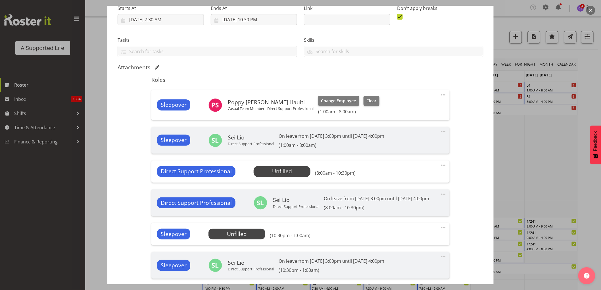
click at [440, 165] on span at bounding box center [443, 165] width 7 height 7
click at [414, 178] on link "Edit" at bounding box center [419, 179] width 55 height 10
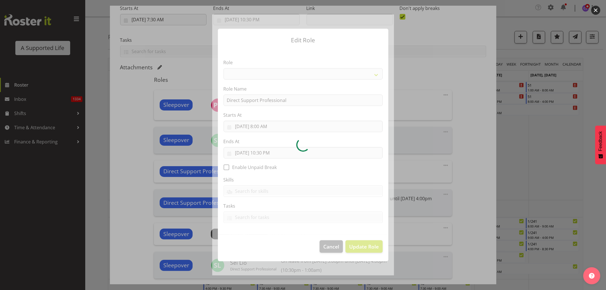
select select "519"
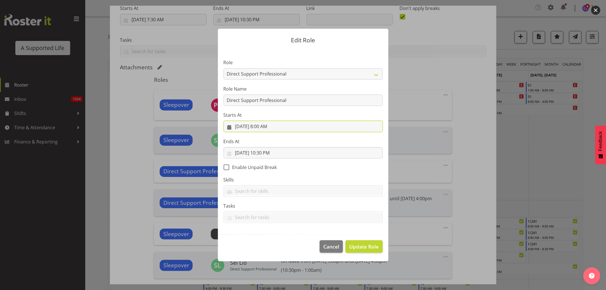
click at [270, 126] on input "9/13/2025, 8:00 AM" at bounding box center [302, 126] width 159 height 11
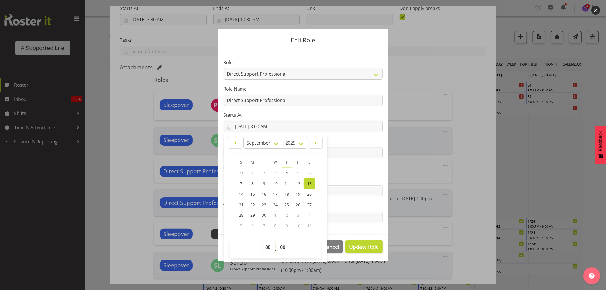
drag, startPoint x: 266, startPoint y: 246, endPoint x: 268, endPoint y: 242, distance: 4.1
click at [266, 246] on select "00 01 02 03 04 05 06 07 08 09 10 11 12 13 14 15 16 17 18 19 20 21 22 23" at bounding box center [268, 246] width 13 height 11
select select "9"
click at [262, 241] on select "00 01 02 03 04 05 06 07 08 09 10 11 12 13 14 15 16 17 18 19 20 21 22 23" at bounding box center [268, 246] width 13 height 11
type input "9/13/2025, 9:00 AM"
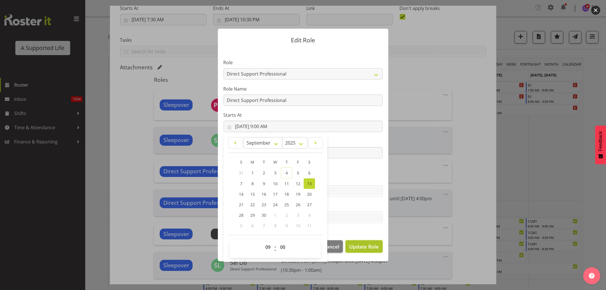
click at [371, 246] on span "Update Role" at bounding box center [364, 246] width 30 height 7
select select
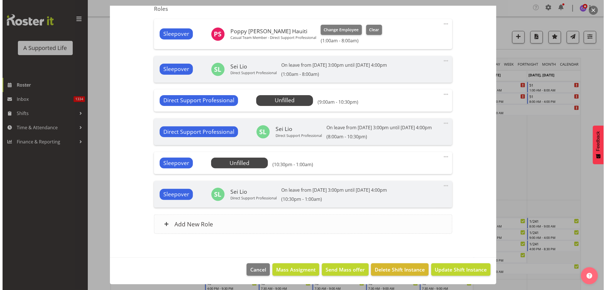
scroll to position [172, 0]
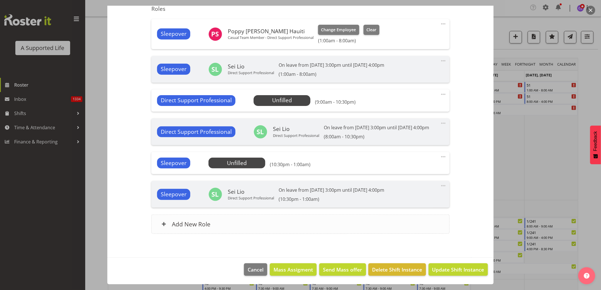
click at [246, 223] on div "Add New Role" at bounding box center [300, 223] width 298 height 19
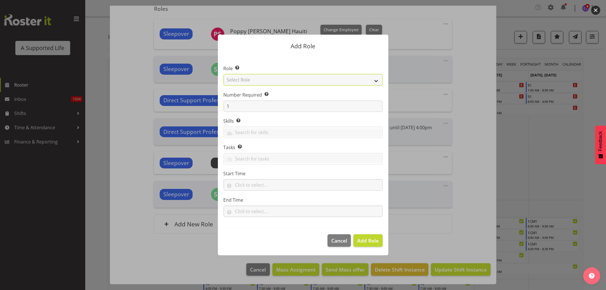
click at [258, 79] on select "Select Role Accounts and Payroll Admin Support Aspirations & Support Facilitato…" at bounding box center [302, 79] width 159 height 11
select select "519"
click at [223, 74] on select "Select Role Accounts and Payroll Admin Support Aspirations & Support Facilitato…" at bounding box center [302, 79] width 159 height 11
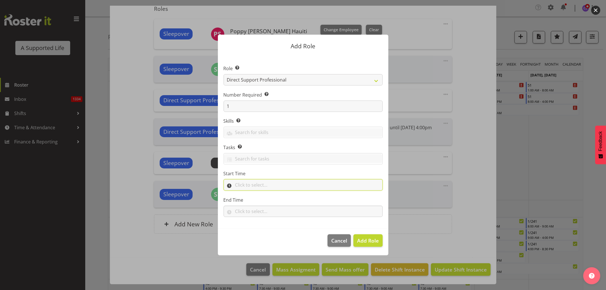
click at [251, 185] on input "text" at bounding box center [302, 184] width 159 height 11
click at [263, 200] on select "00 00 01 02 03 04 05 06 07 08 09 10 11 12 13 14 15 16 17 18 19 20 21 22 23" at bounding box center [262, 199] width 13 height 11
select select "8"
click at [256, 194] on select "00 00 01 02 03 04 05 06 07 08 09 10 11 12 13 14 15 16 17 18 19 20 21 22 23" at bounding box center [262, 199] width 13 height 11
click at [275, 198] on select "00 00 01 02 03 04 05 06 07 08 09 10 11 12 13 14 15 16 17 18 19 20 21 22 23 24 2…" at bounding box center [277, 199] width 13 height 11
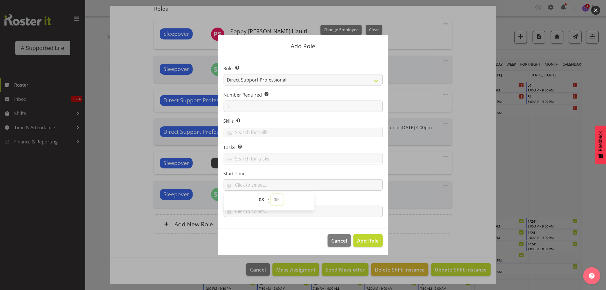
select select "0"
click at [271, 194] on select "00 00 01 02 03 04 05 06 07 08 09 10 11 12 13 14 15 16 17 18 19 20 21 22 23 24 2…" at bounding box center [277, 199] width 13 height 11
type input "08:00"
click at [269, 213] on input "text" at bounding box center [302, 211] width 159 height 11
click at [260, 226] on select "00 00 01 02 03 04 05 06 07 08 09 10 11 12 13 14 15 16 17 18 19 20 21 22 23" at bounding box center [262, 225] width 13 height 11
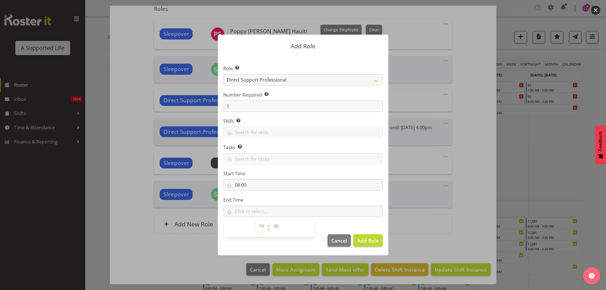
click at [256, 220] on select "00 00 01 02 03 04 05 06 07 08 09 10 11 12 13 14 15 16 17 18 19 20 21 22 23" at bounding box center [262, 225] width 13 height 11
click at [261, 223] on select "00 01 02 03 04 05 06 07 08 09 10 11 12 13 14 15 16 17 18 19 20 21 22 23" at bounding box center [262, 225] width 13 height 11
select select "9"
click at [256, 220] on select "00 01 02 03 04 05 06 07 08 09 10 11 12 13 14 15 16 17 18 19 20 21 22 23" at bounding box center [262, 225] width 13 height 11
drag, startPoint x: 276, startPoint y: 225, endPoint x: 287, endPoint y: 203, distance: 24.8
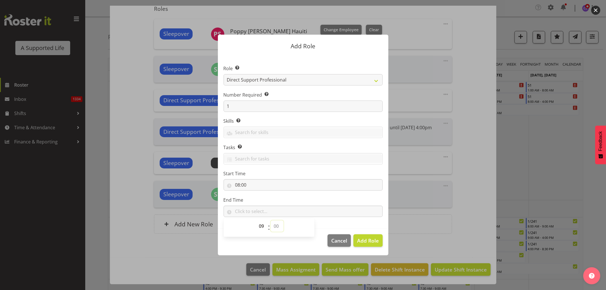
click at [276, 225] on select "00 00 01 02 03 04 05 06 07 08 09 10 11 12 13 14 15 16 17 18 19 20 21 22 23 24 2…" at bounding box center [277, 225] width 13 height 11
select select "0"
click at [271, 220] on select "00 00 01 02 03 04 05 06 07 08 09 10 11 12 13 14 15 16 17 18 19 20 21 22 23 24 2…" at bounding box center [277, 225] width 13 height 11
type input "09:00"
click at [365, 239] on span "Add Role" at bounding box center [368, 240] width 22 height 7
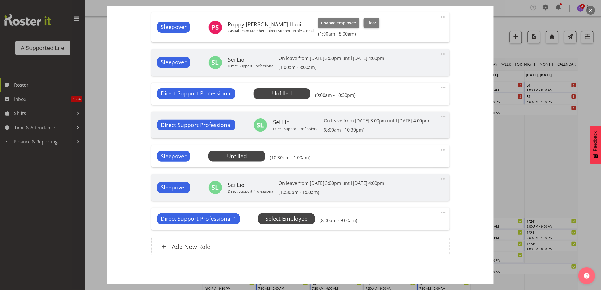
click at [0, 0] on span "Select Employee" at bounding box center [0, 0] width 0 height 0
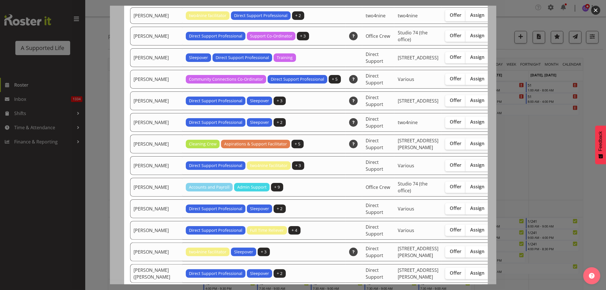
scroll to position [1451, 0]
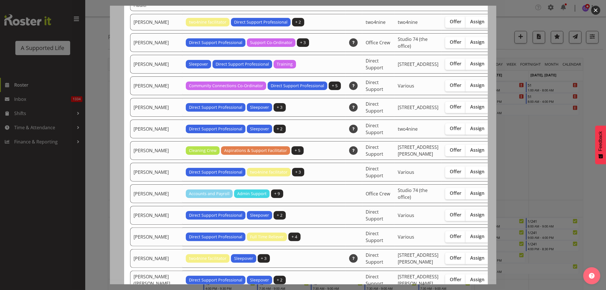
drag, startPoint x: 448, startPoint y: 62, endPoint x: 469, endPoint y: 67, distance: 21.6
checkbox input "true"
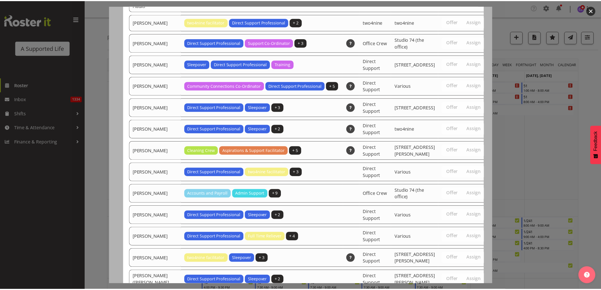
scroll to position [1810, 0]
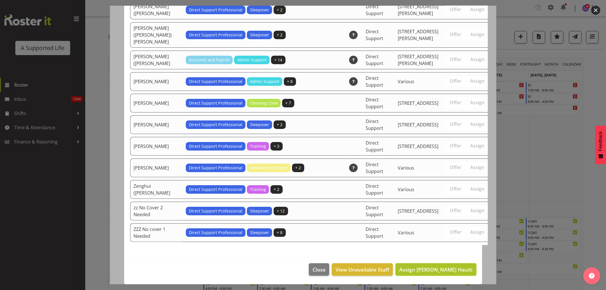
click at [456, 267] on span "Assign Poppy Spackman Hauiti" at bounding box center [435, 269] width 73 height 7
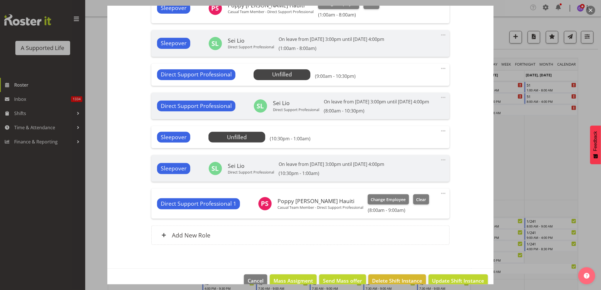
scroll to position [209, 0]
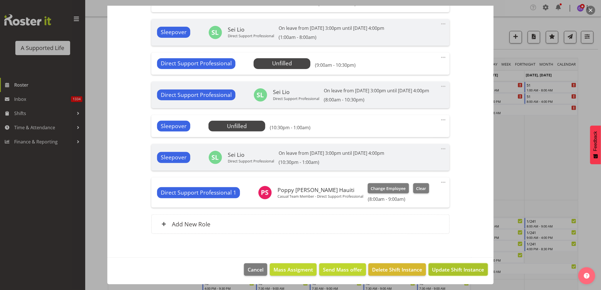
click at [459, 268] on span "Update Shift Instance" at bounding box center [458, 269] width 52 height 7
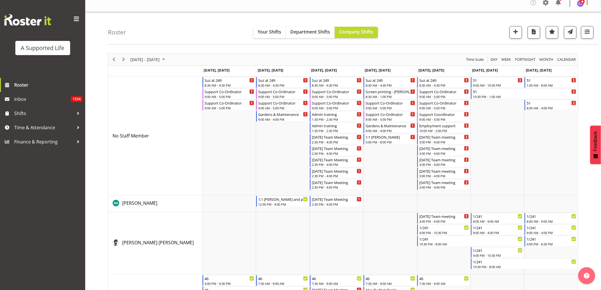
scroll to position [0, 0]
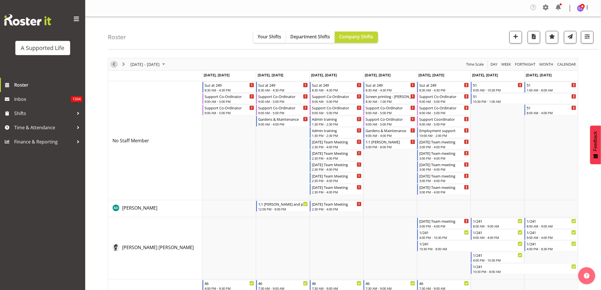
click at [114, 67] on span "Previous" at bounding box center [113, 64] width 7 height 7
